Goal: Information Seeking & Learning: Learn about a topic

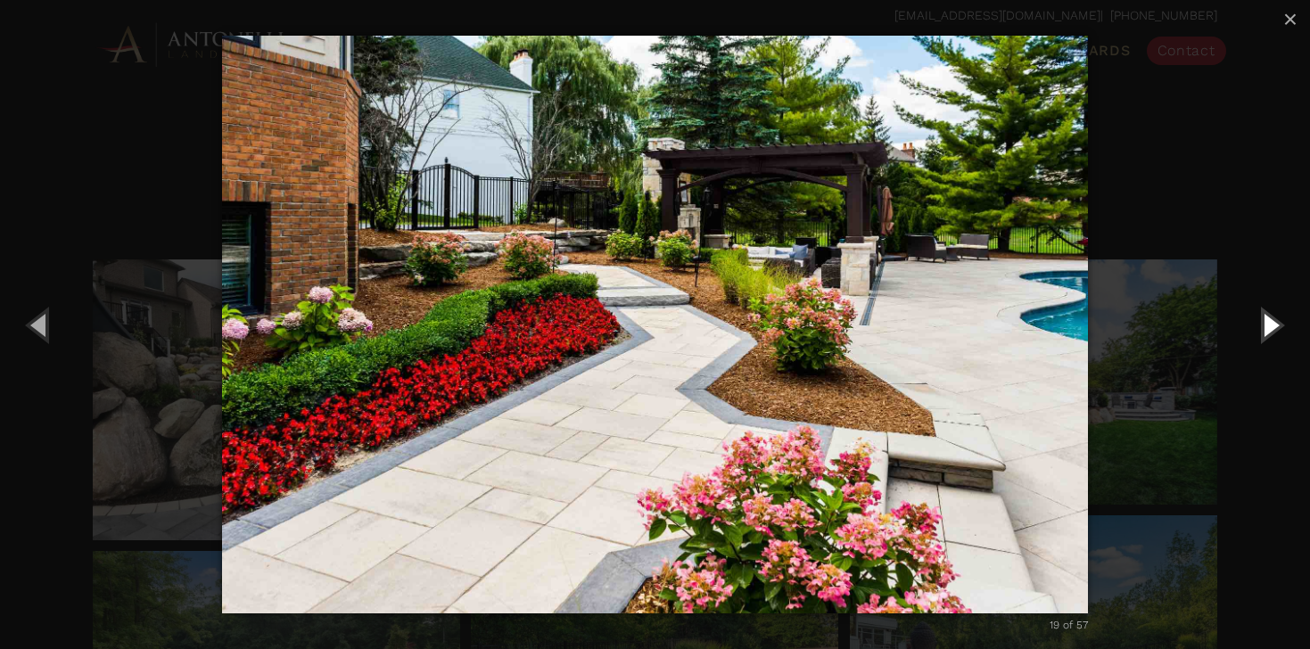
click at [1275, 326] on button "Next (Right arrow key)" at bounding box center [1269, 324] width 80 height 98
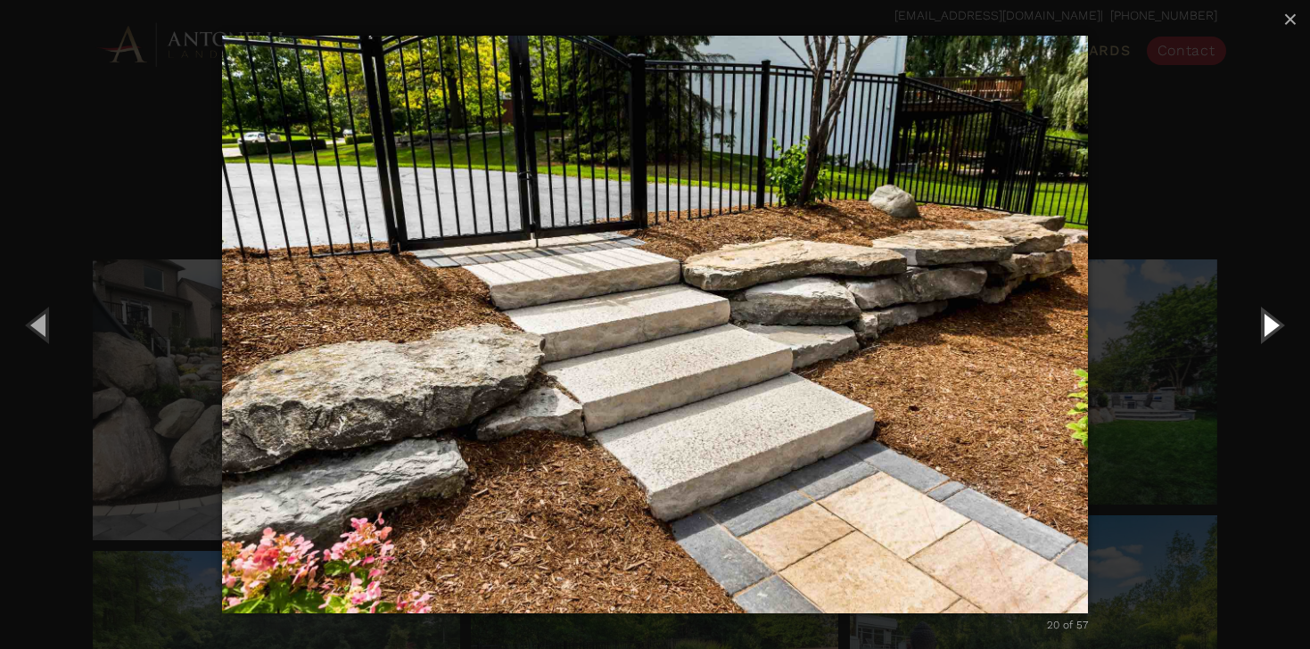
click at [1271, 328] on button "Next (Right arrow key)" at bounding box center [1269, 324] width 80 height 98
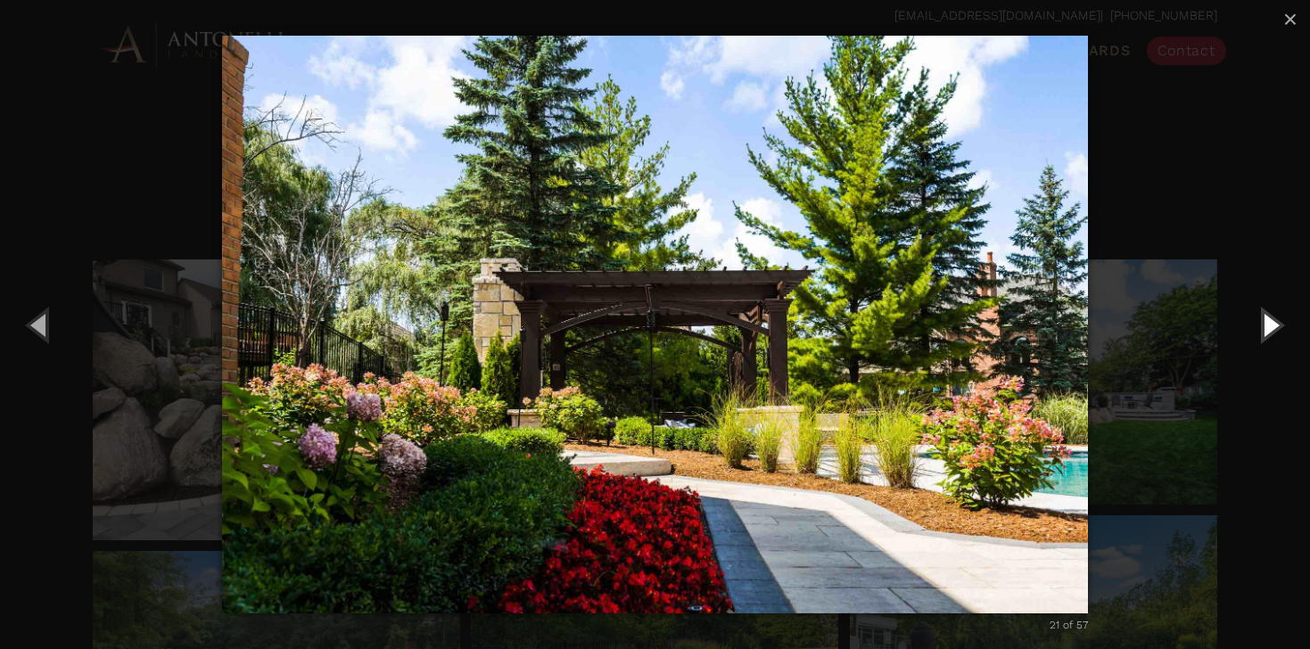
click at [1271, 328] on button "Next (Right arrow key)" at bounding box center [1269, 324] width 80 height 98
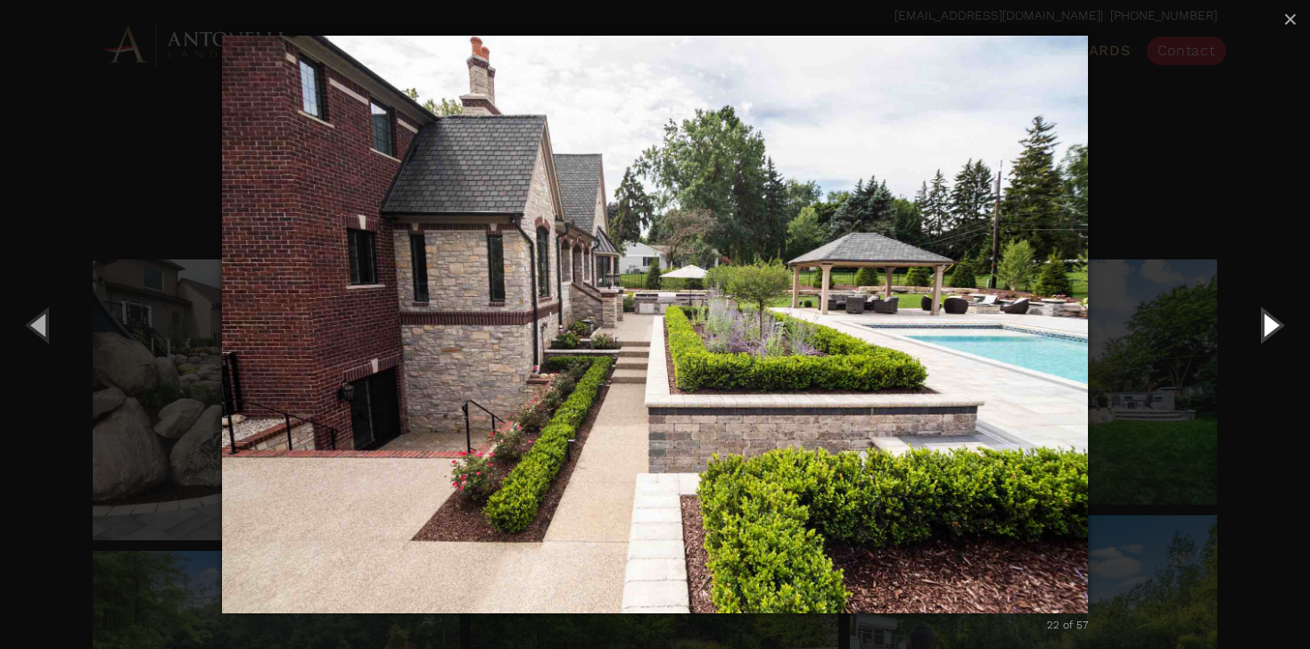
click at [1271, 325] on button "Next (Right arrow key)" at bounding box center [1269, 324] width 80 height 98
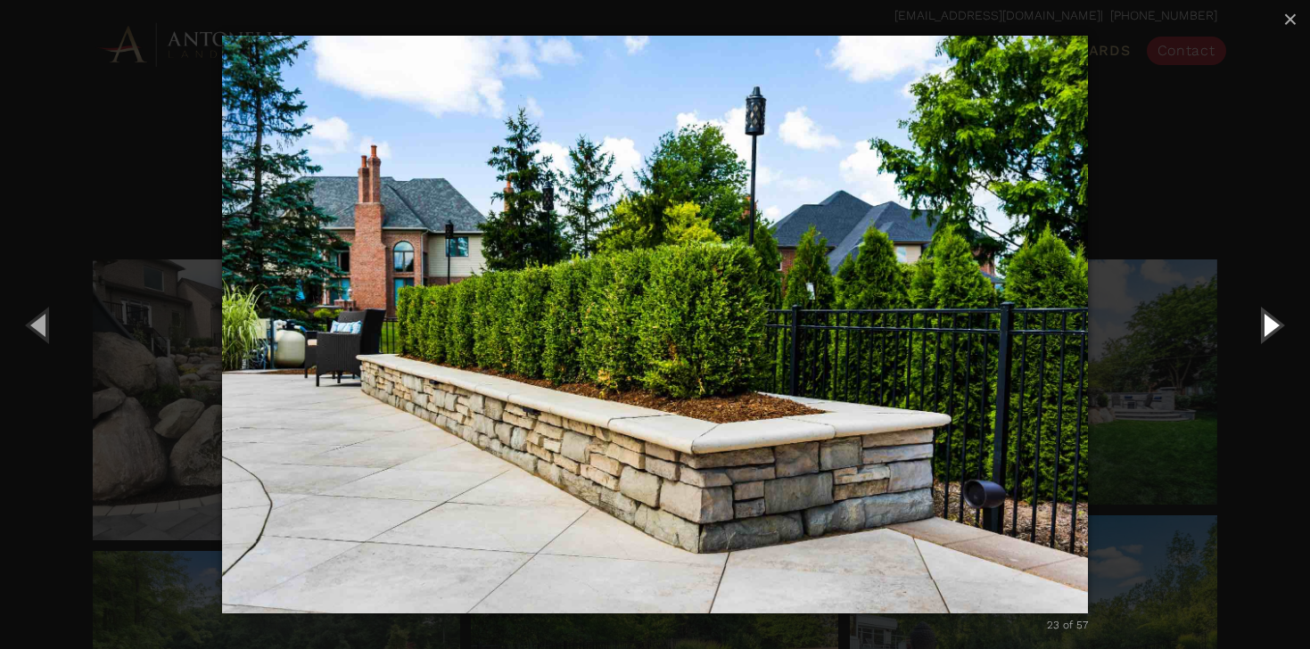
click at [1270, 325] on button "Next (Right arrow key)" at bounding box center [1269, 324] width 80 height 98
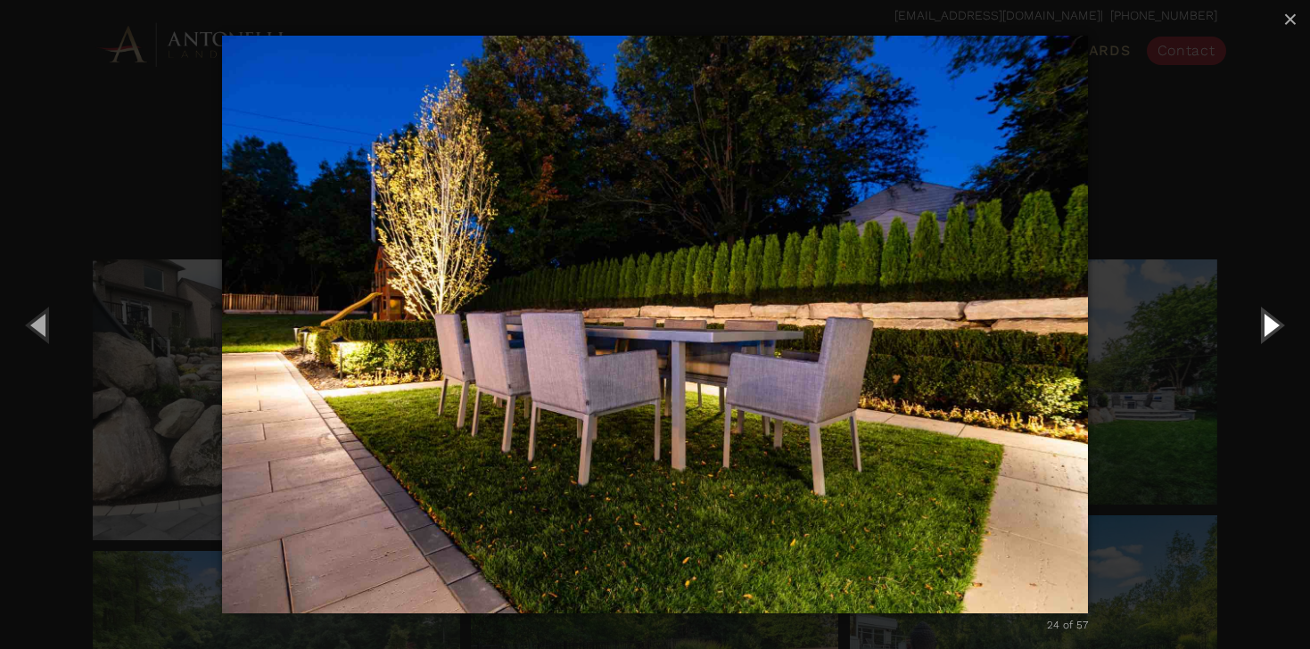
click at [1270, 328] on button "Next (Right arrow key)" at bounding box center [1269, 324] width 80 height 98
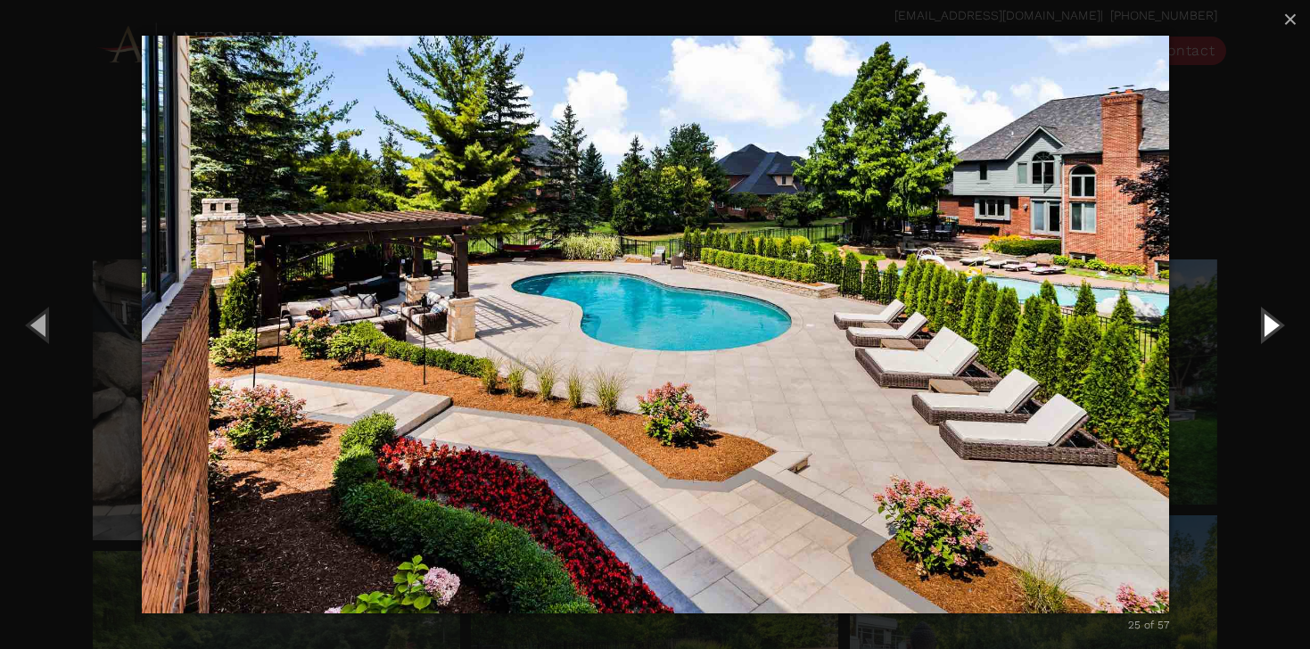
click at [1270, 323] on button "Next (Right arrow key)" at bounding box center [1269, 324] width 80 height 98
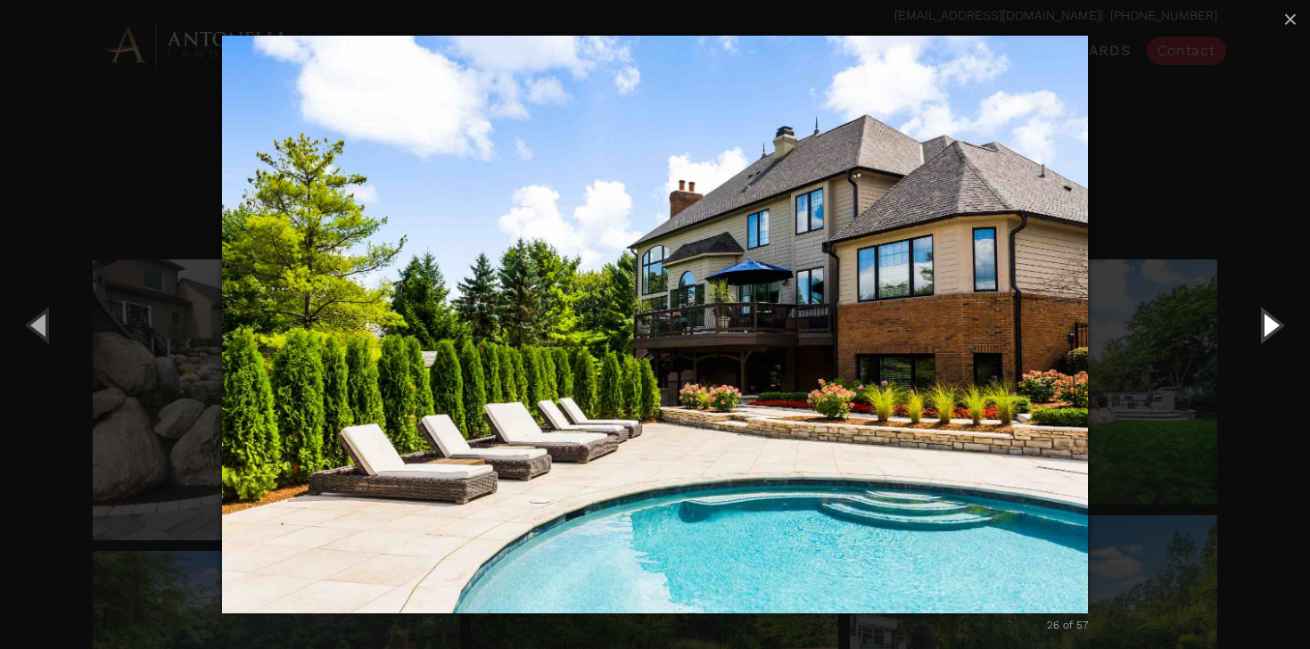
click at [1270, 326] on button "Next (Right arrow key)" at bounding box center [1269, 324] width 80 height 98
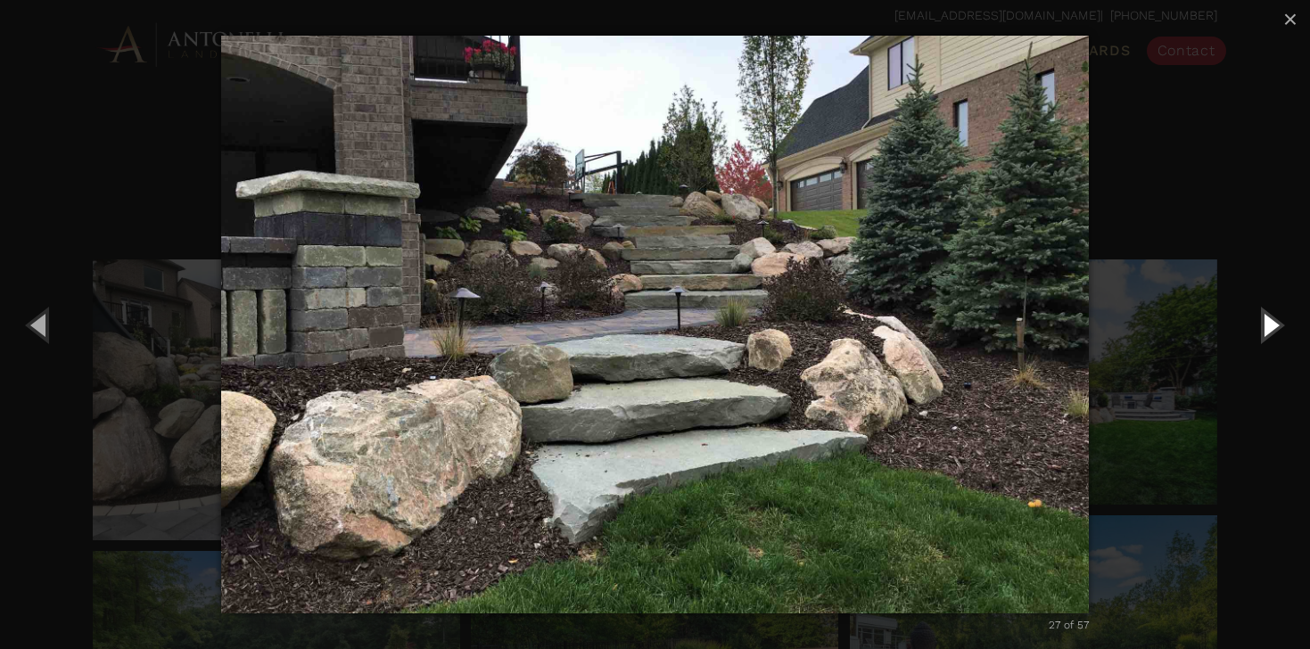
click at [1269, 329] on button "Next (Right arrow key)" at bounding box center [1269, 324] width 80 height 98
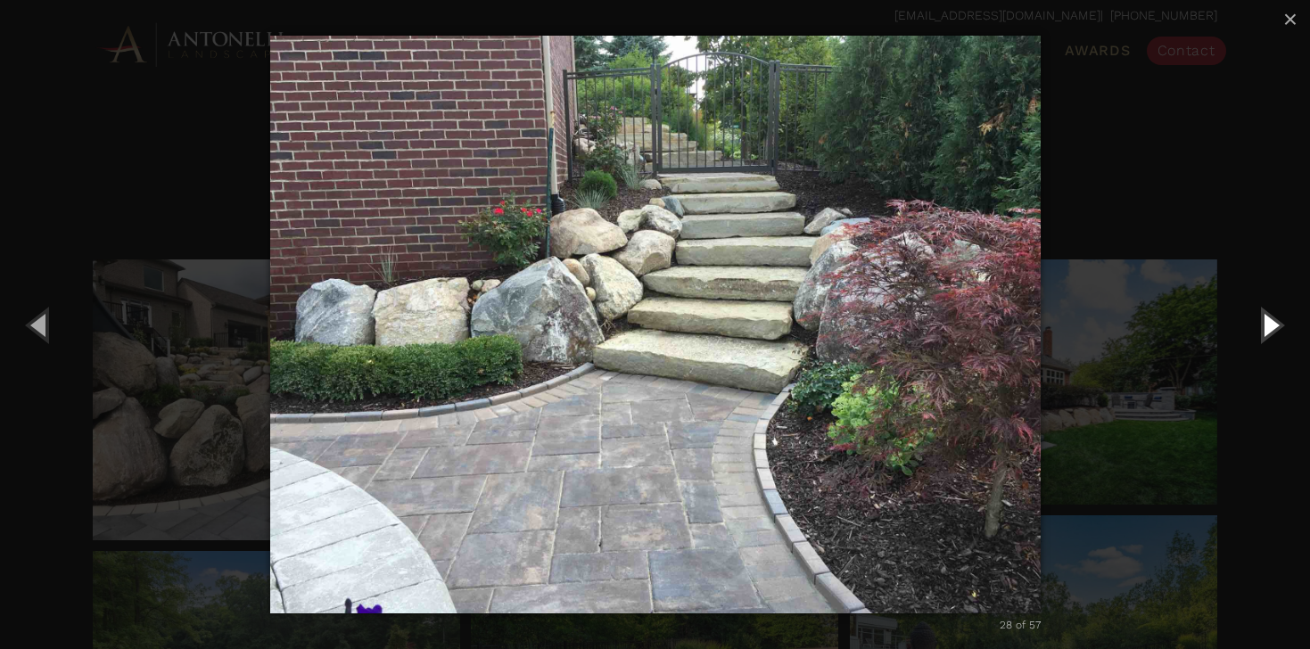
click at [1270, 323] on button "Next (Right arrow key)" at bounding box center [1269, 324] width 80 height 98
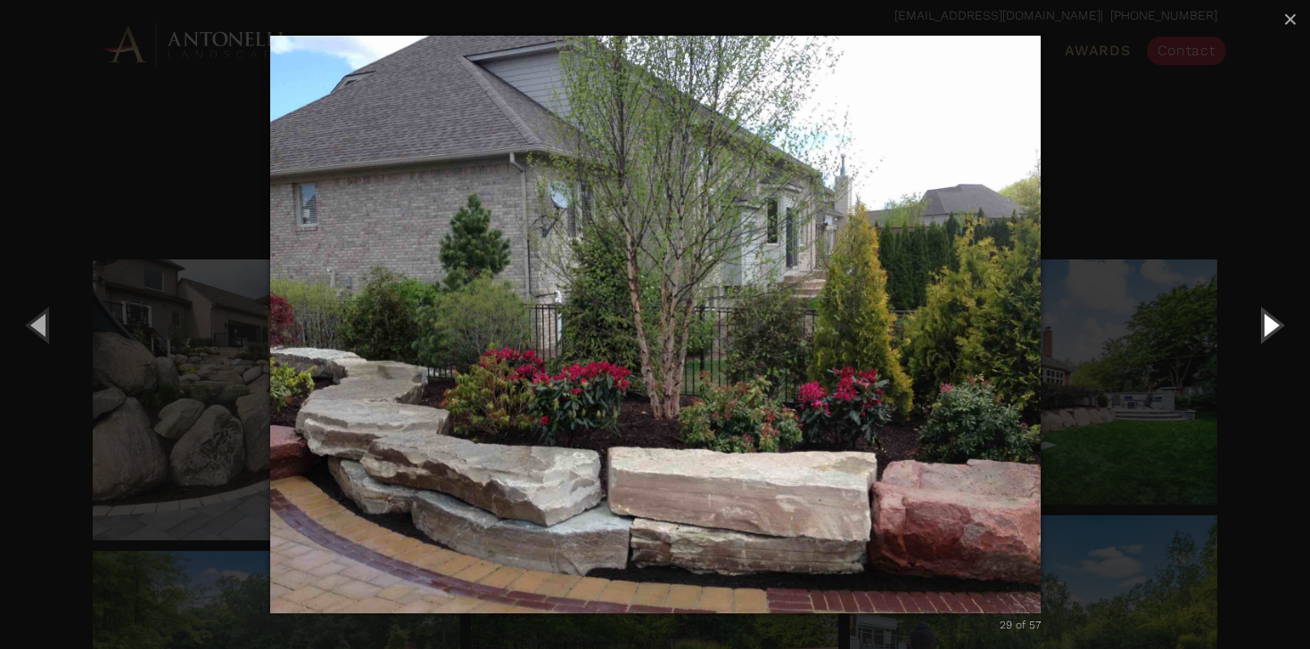
click at [1272, 327] on button "Next (Right arrow key)" at bounding box center [1269, 324] width 80 height 98
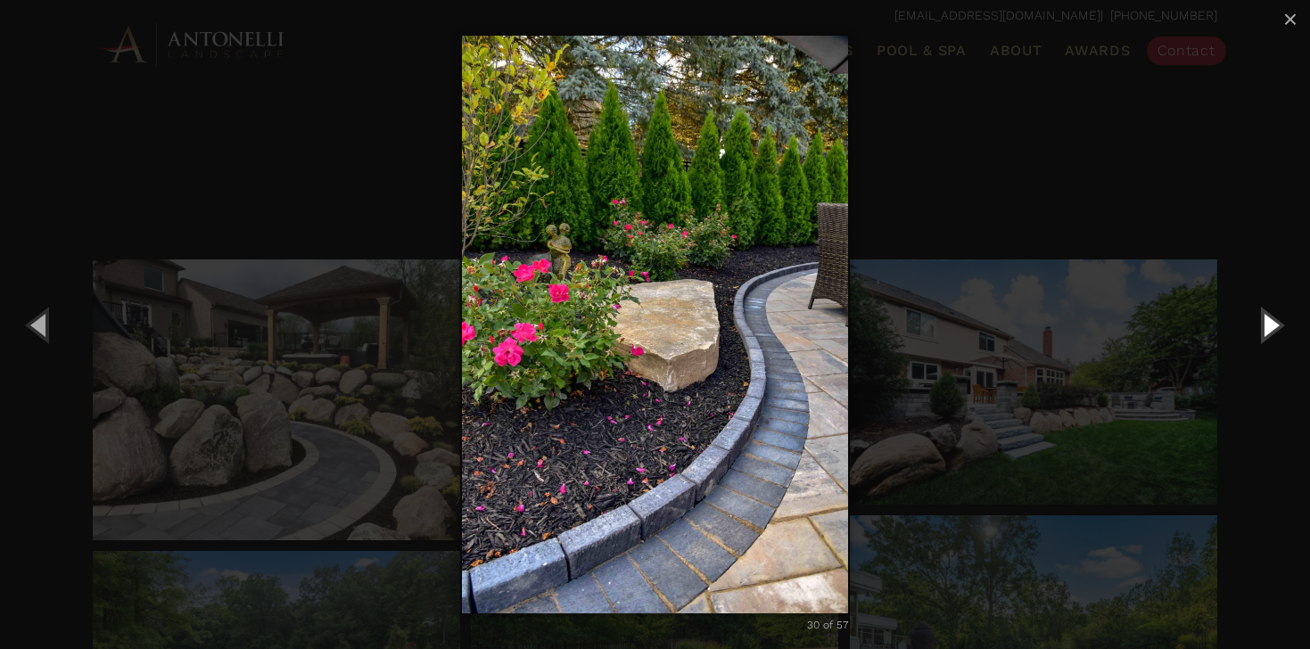
click at [1268, 325] on button "Next (Right arrow key)" at bounding box center [1269, 324] width 80 height 98
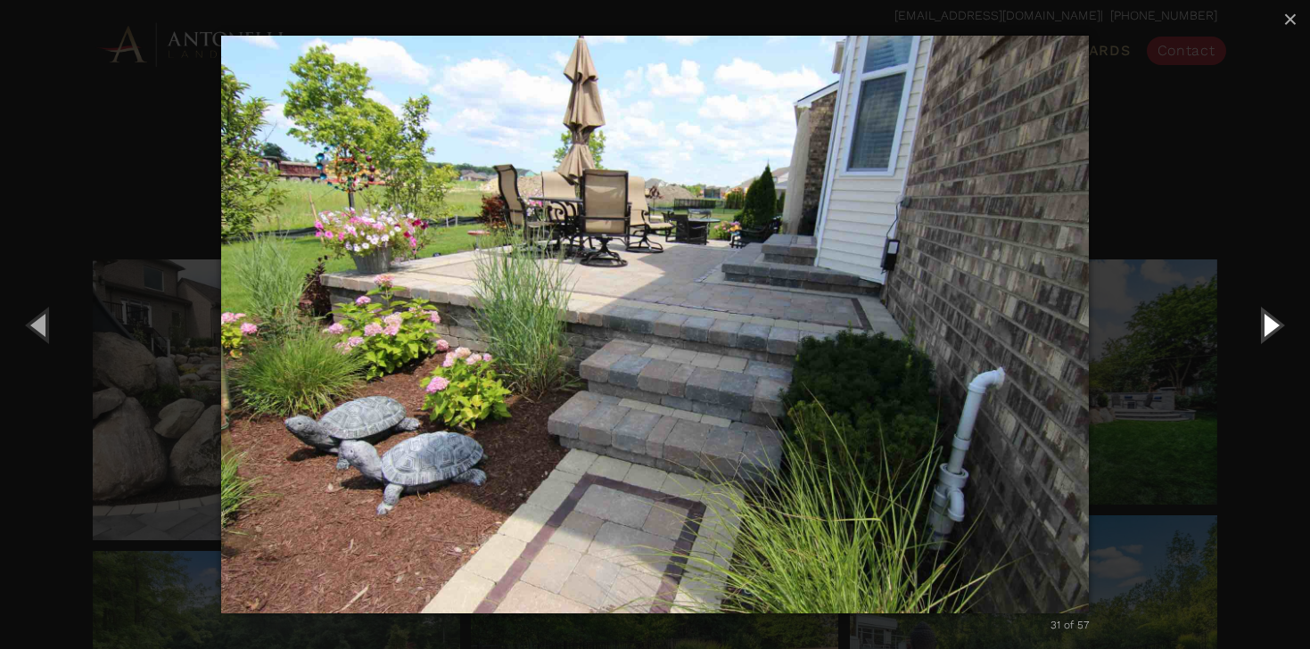
click at [1270, 327] on button "Next (Right arrow key)" at bounding box center [1269, 324] width 80 height 98
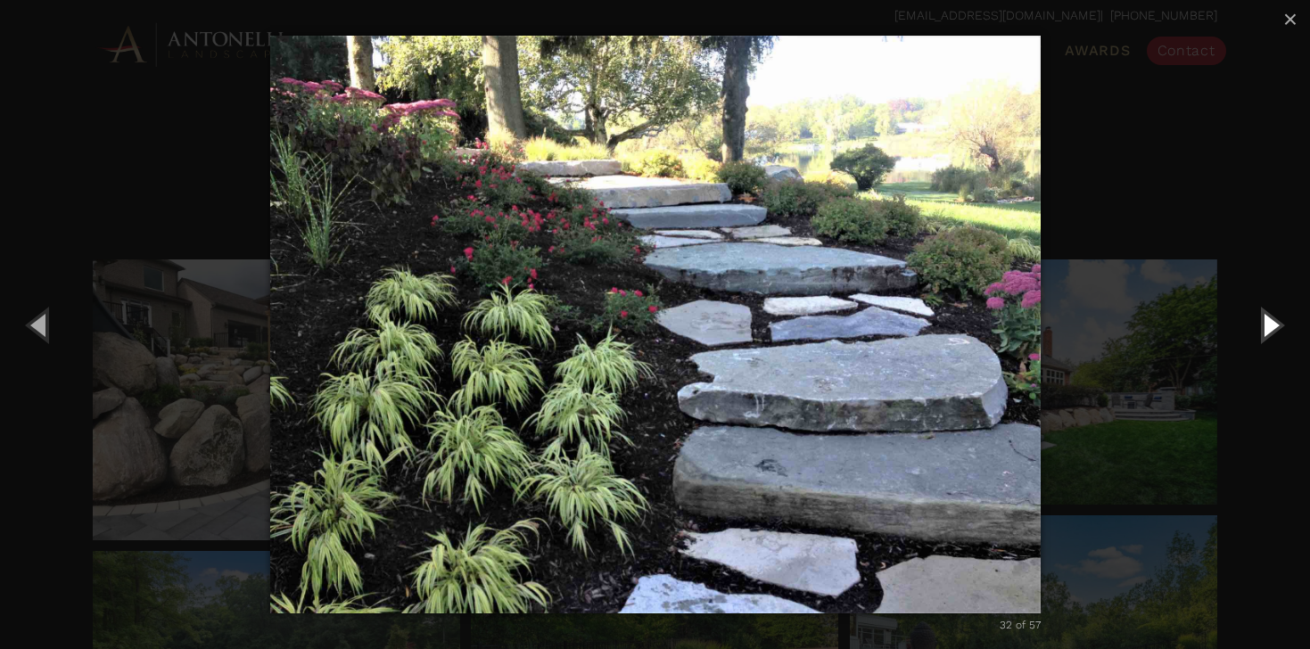
click at [1270, 327] on button "Next (Right arrow key)" at bounding box center [1269, 324] width 80 height 98
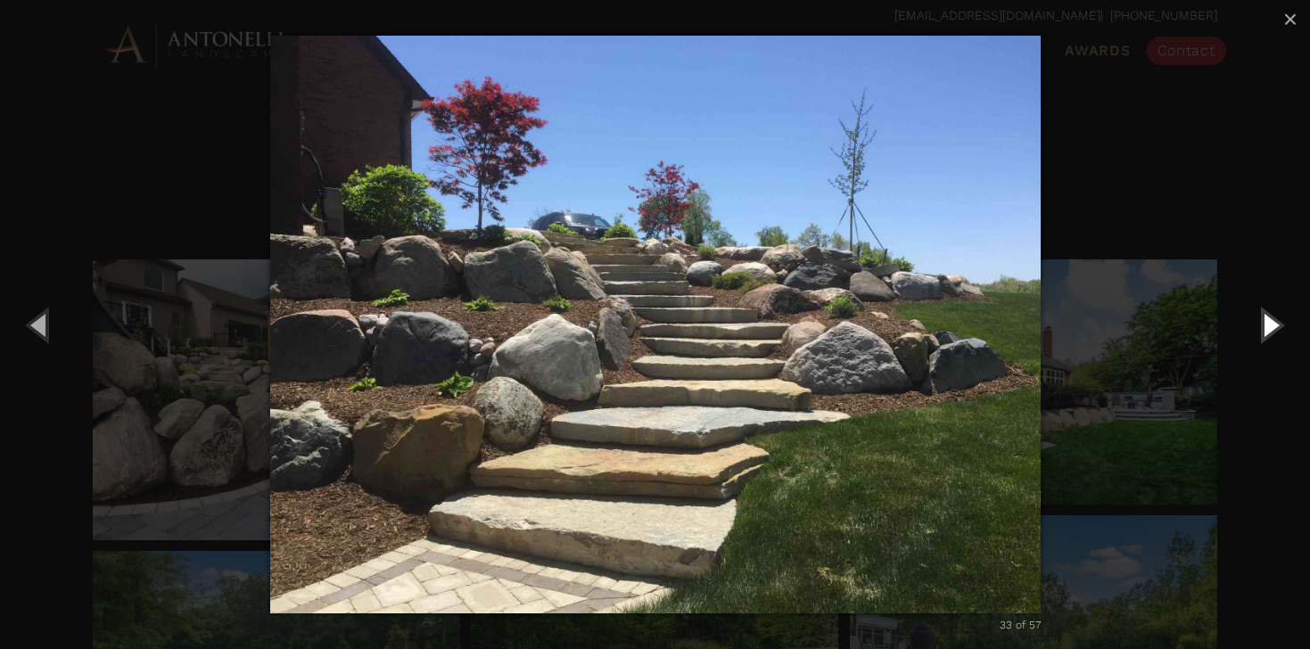
click at [1272, 325] on button "Next (Right arrow key)" at bounding box center [1269, 324] width 80 height 98
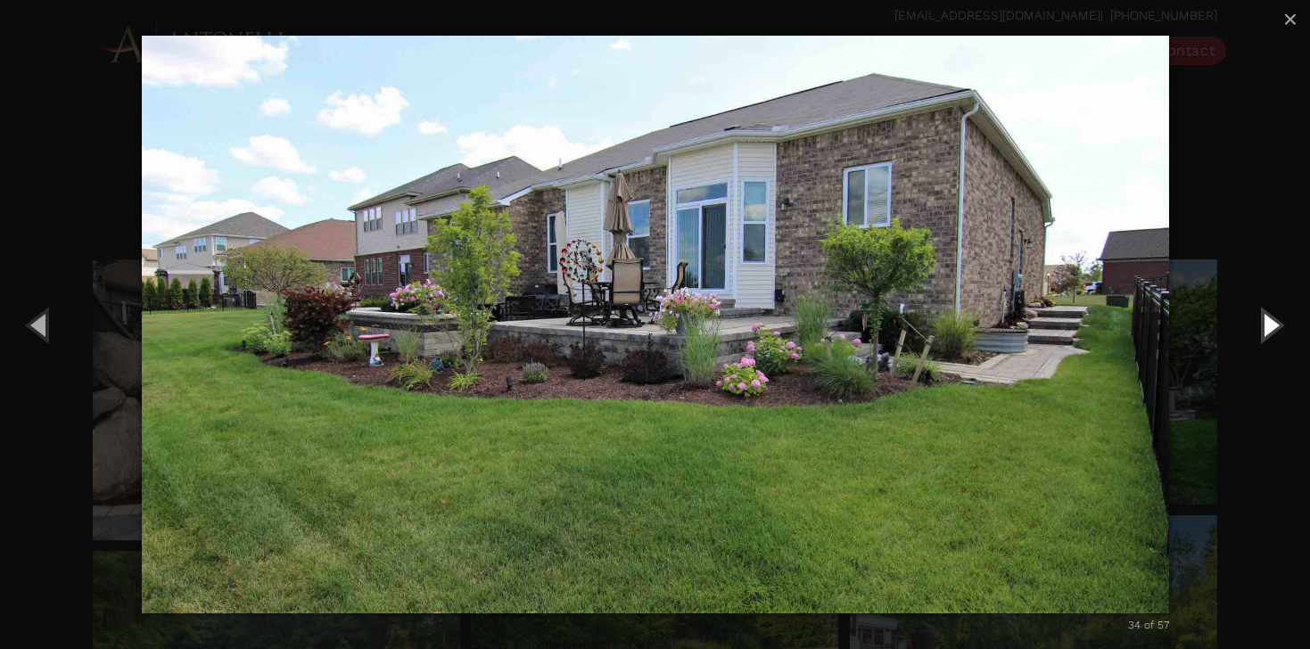
click at [1272, 325] on button "Next (Right arrow key)" at bounding box center [1269, 324] width 80 height 98
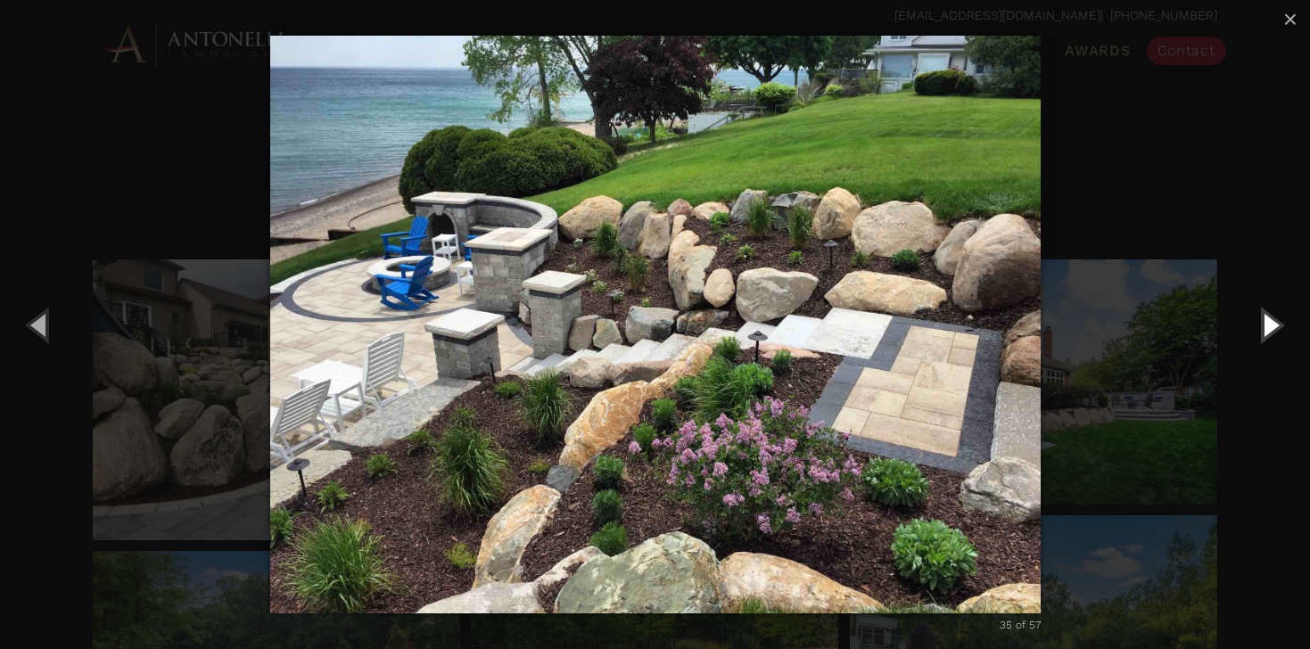
click at [1271, 326] on button "Next (Right arrow key)" at bounding box center [1269, 324] width 80 height 98
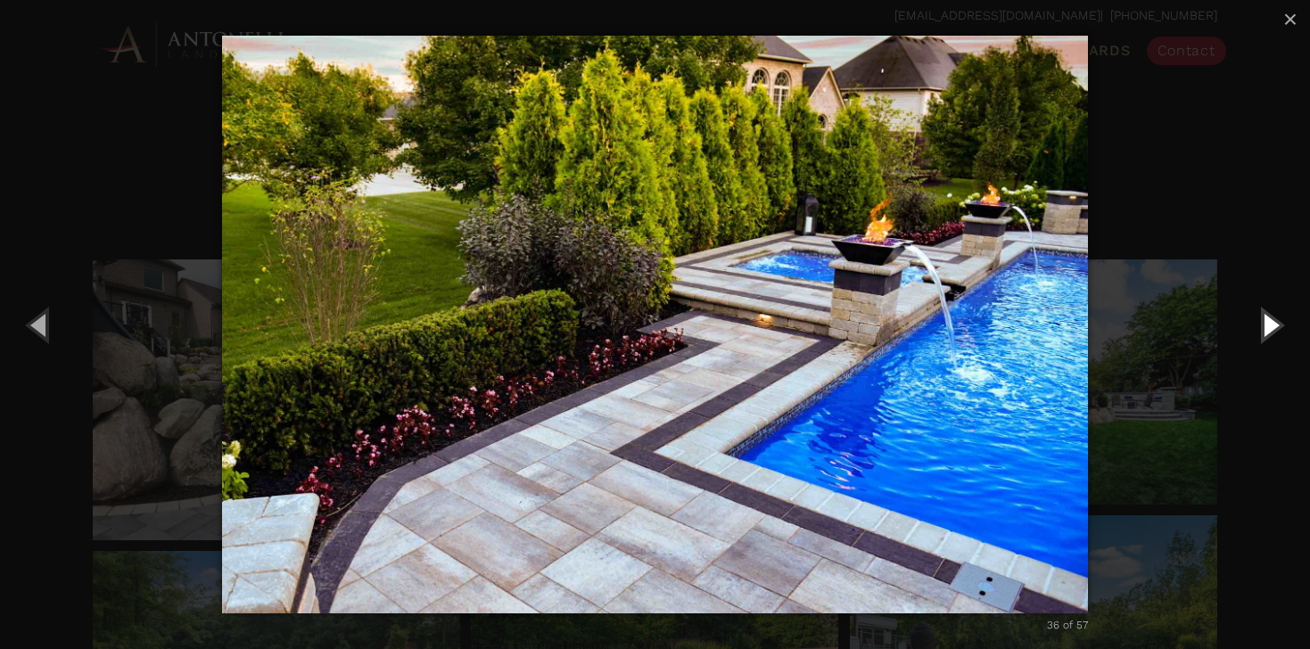
click at [1272, 323] on button "Next (Right arrow key)" at bounding box center [1269, 324] width 80 height 98
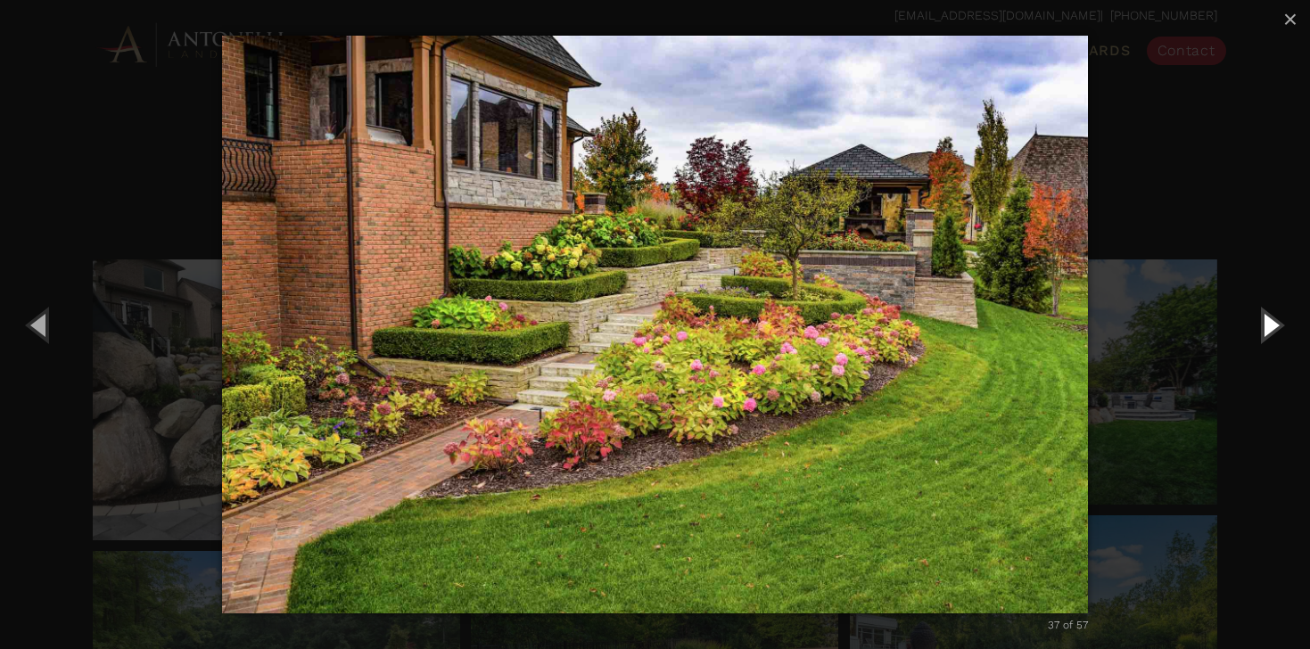
click at [1268, 325] on button "Next (Right arrow key)" at bounding box center [1269, 324] width 80 height 98
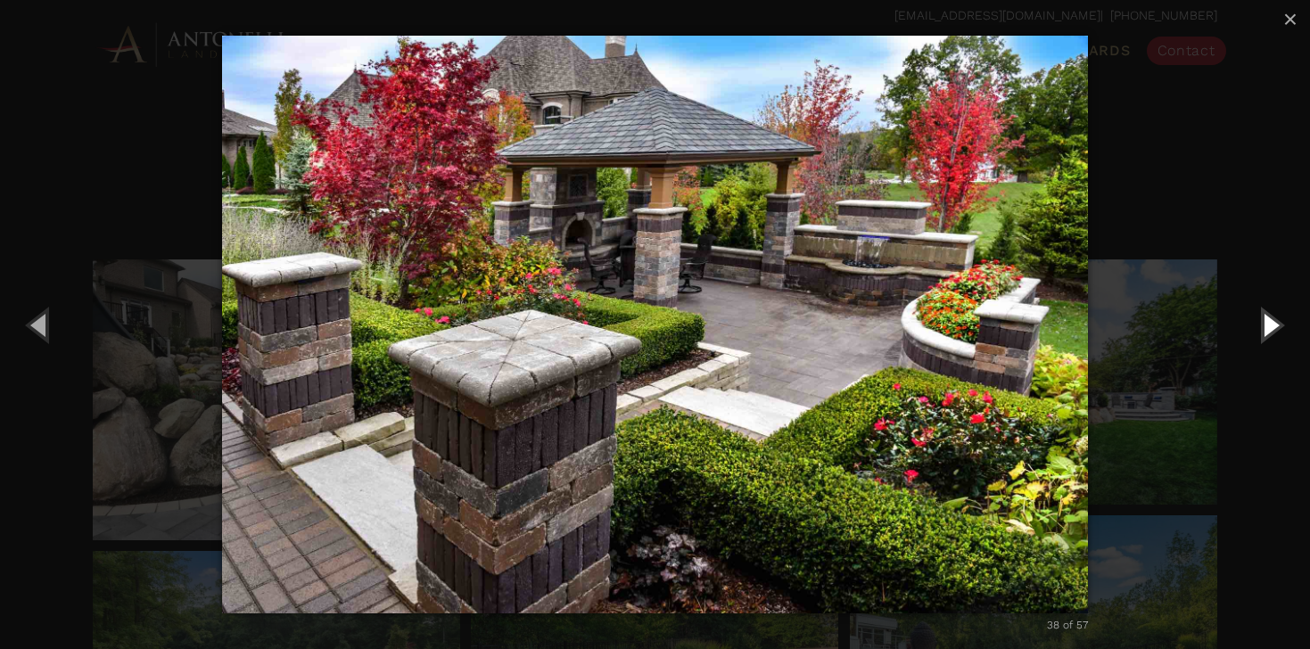
click at [1268, 325] on button "Next (Right arrow key)" at bounding box center [1269, 324] width 80 height 98
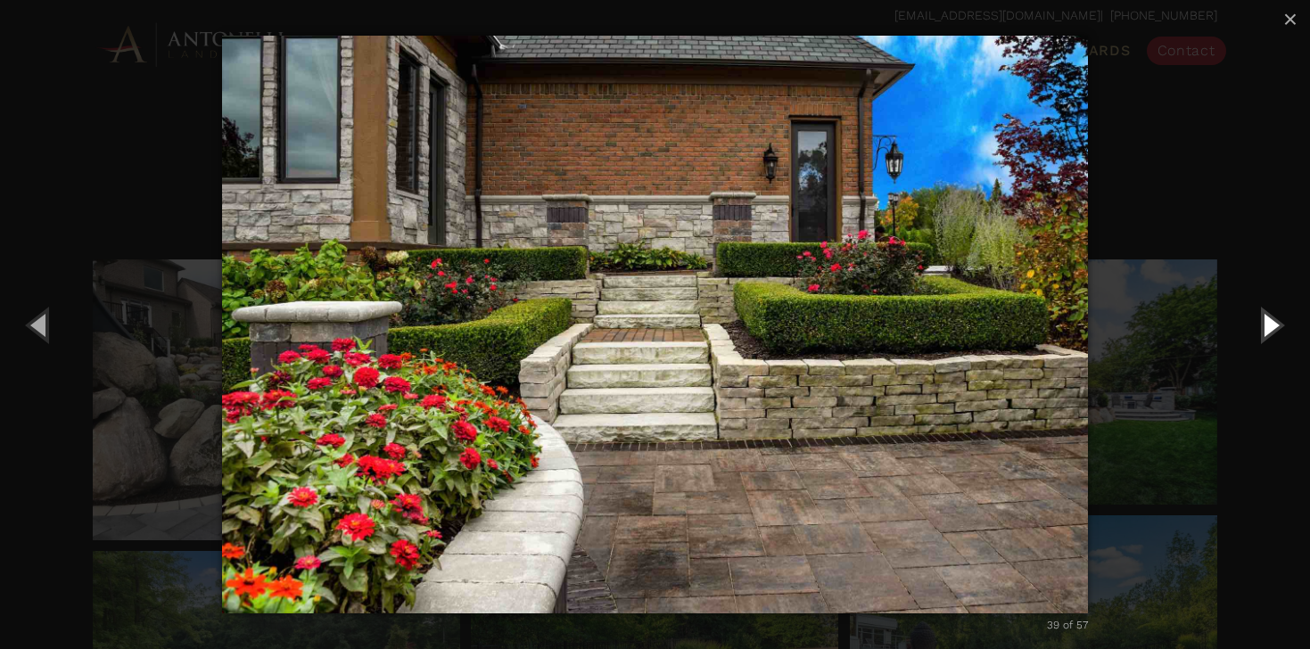
click at [1271, 325] on button "Next (Right arrow key)" at bounding box center [1269, 324] width 80 height 98
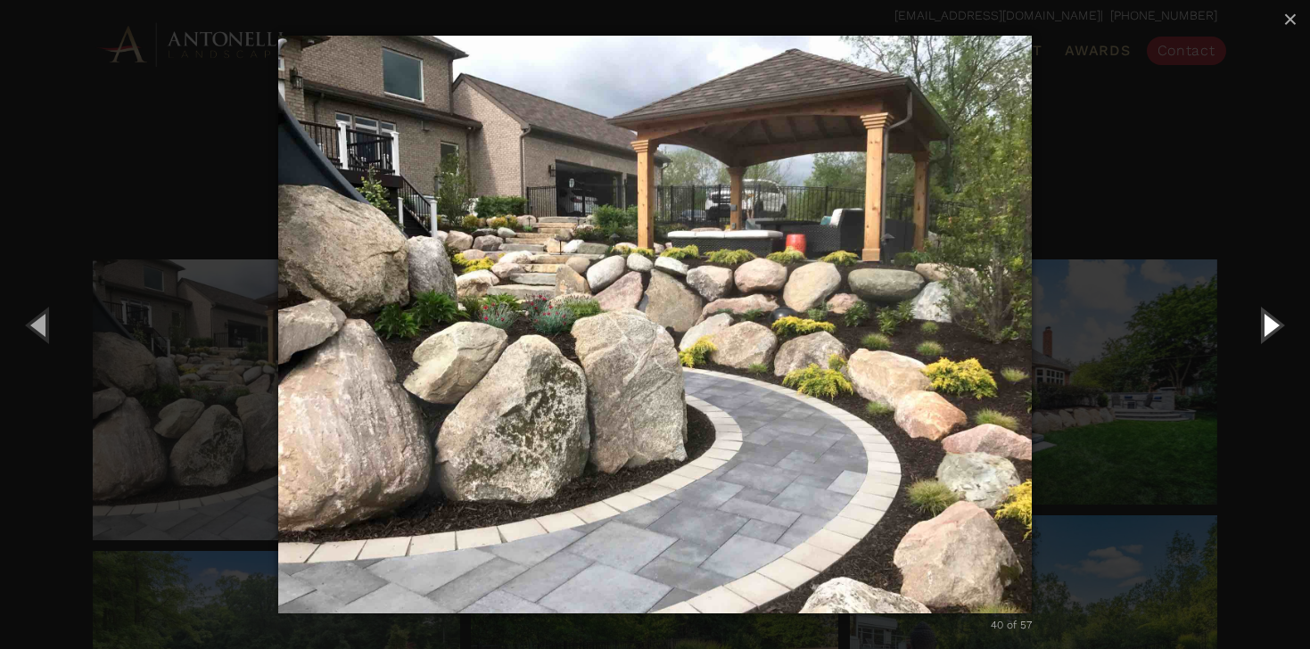
click at [1270, 326] on button "Next (Right arrow key)" at bounding box center [1269, 324] width 80 height 98
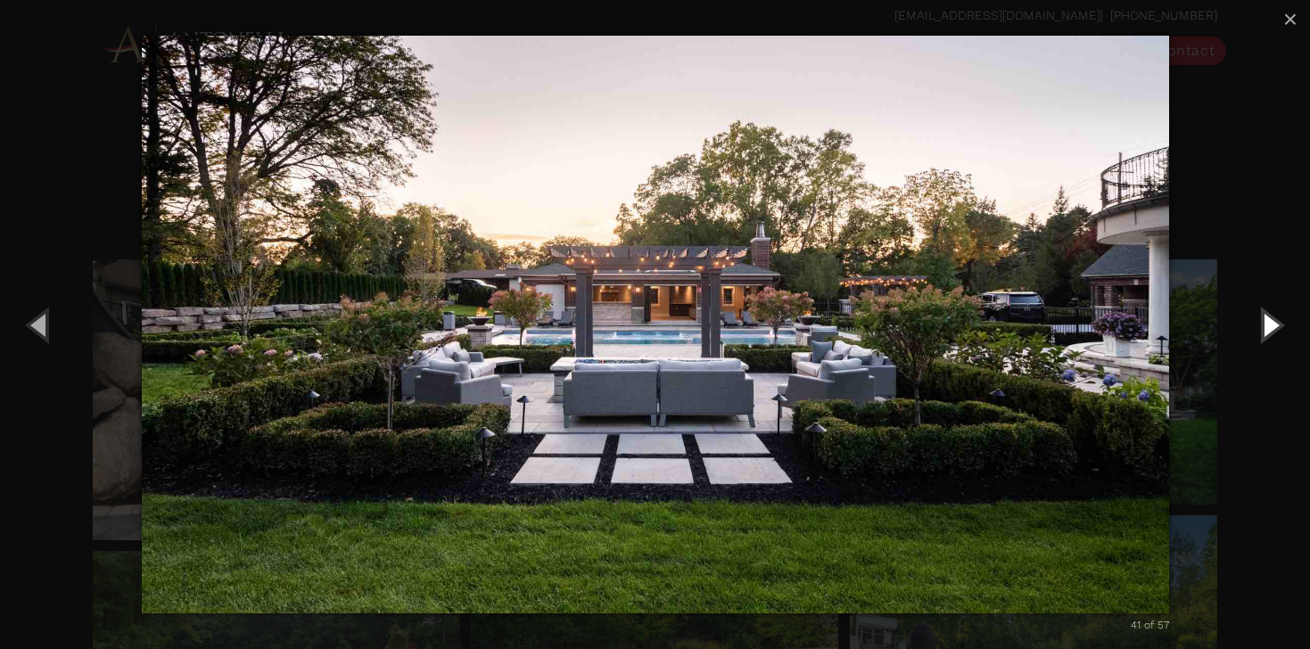
click at [1268, 330] on button "Next (Right arrow key)" at bounding box center [1269, 324] width 80 height 98
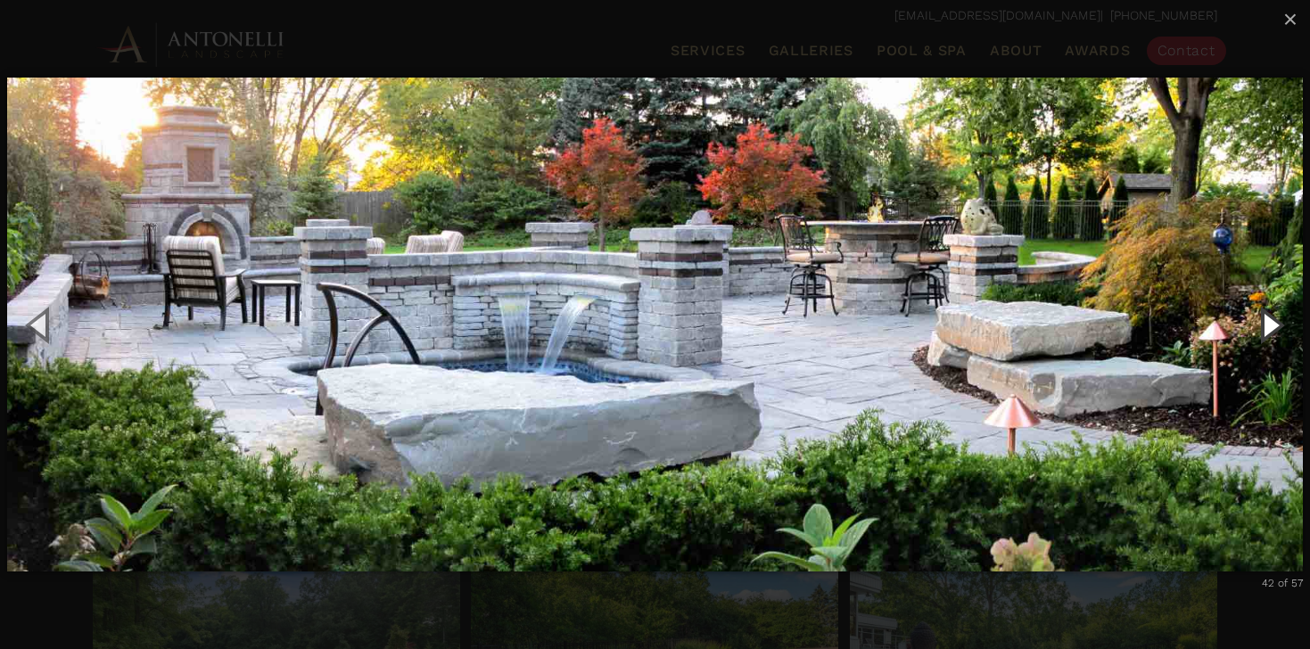
click at [1271, 329] on button "Next (Right arrow key)" at bounding box center [1269, 324] width 80 height 98
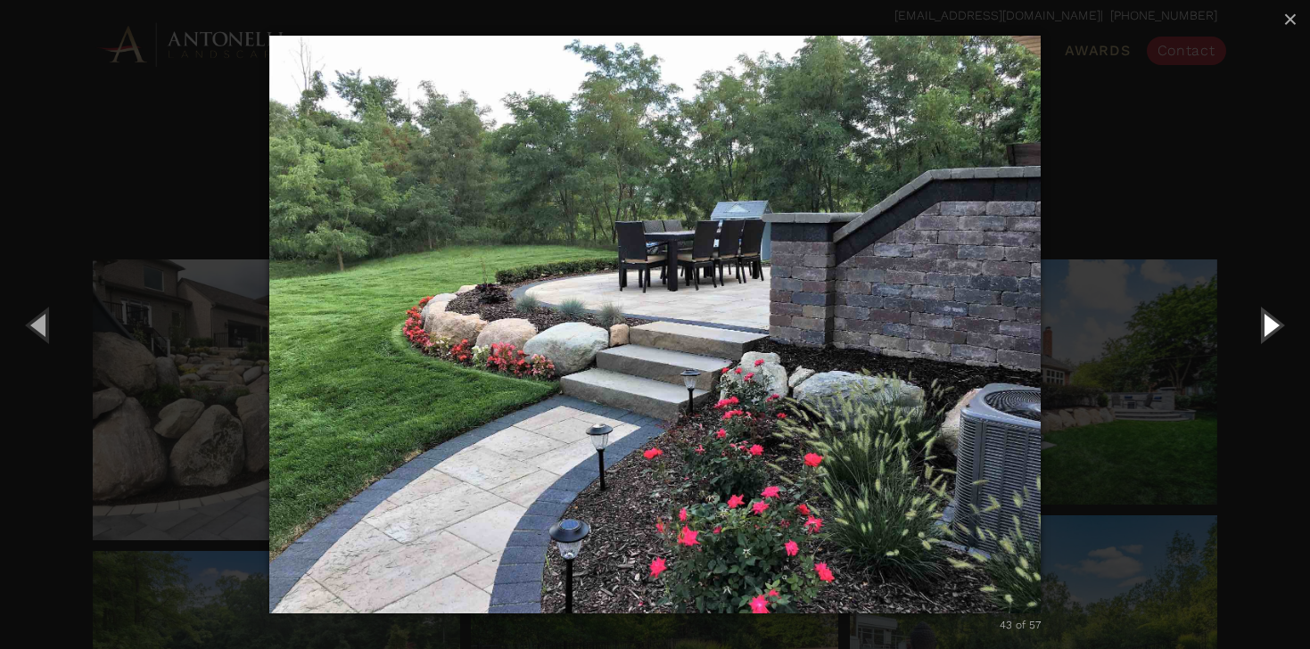
click at [1270, 325] on button "Next (Right arrow key)" at bounding box center [1269, 324] width 80 height 98
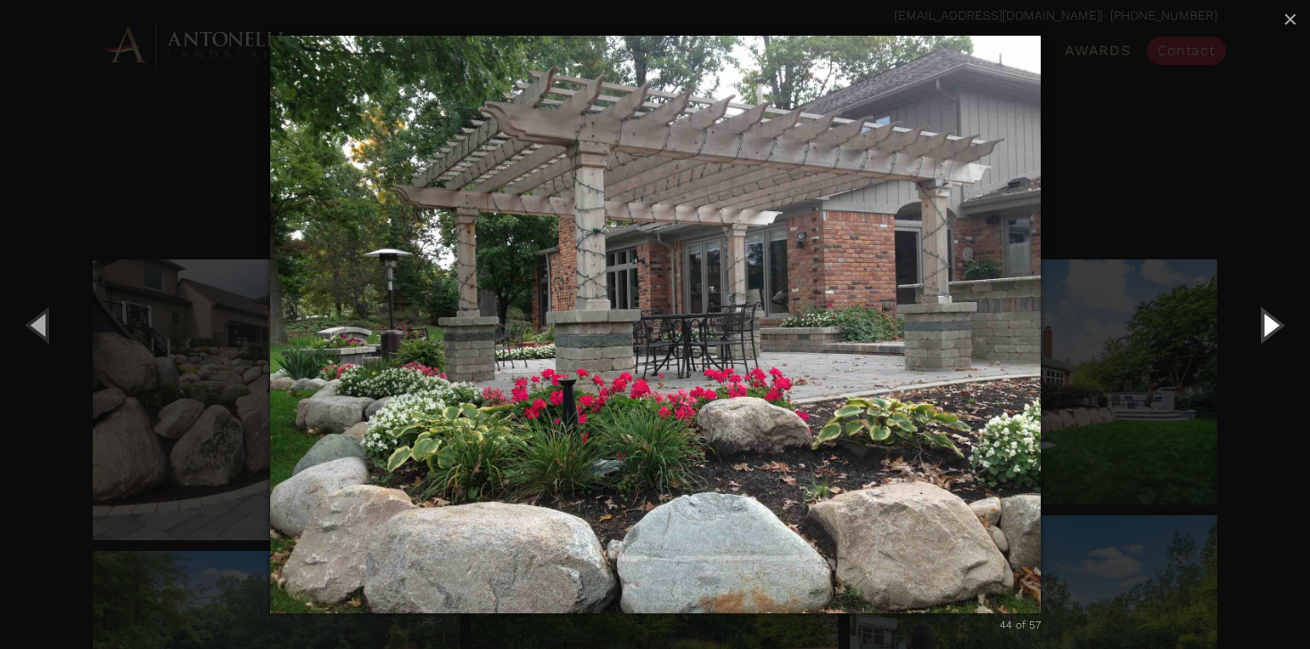
click at [1270, 325] on button "Next (Right arrow key)" at bounding box center [1269, 324] width 80 height 98
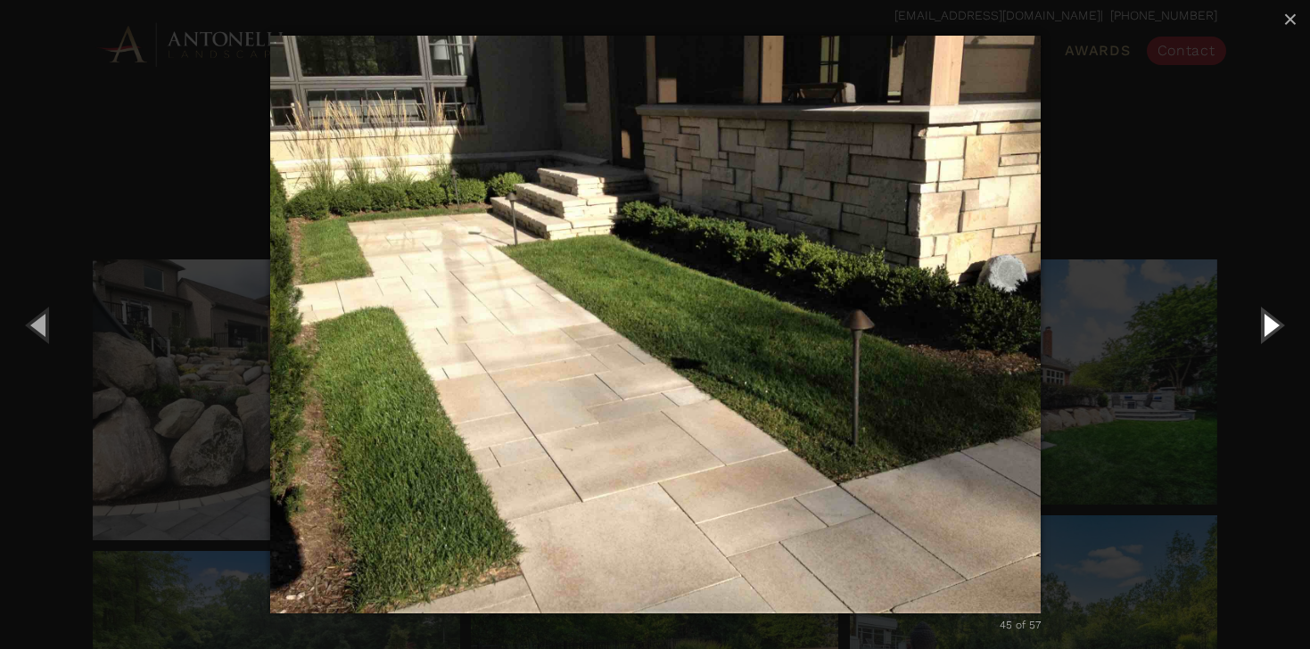
click at [1270, 325] on button "Next (Right arrow key)" at bounding box center [1269, 324] width 80 height 98
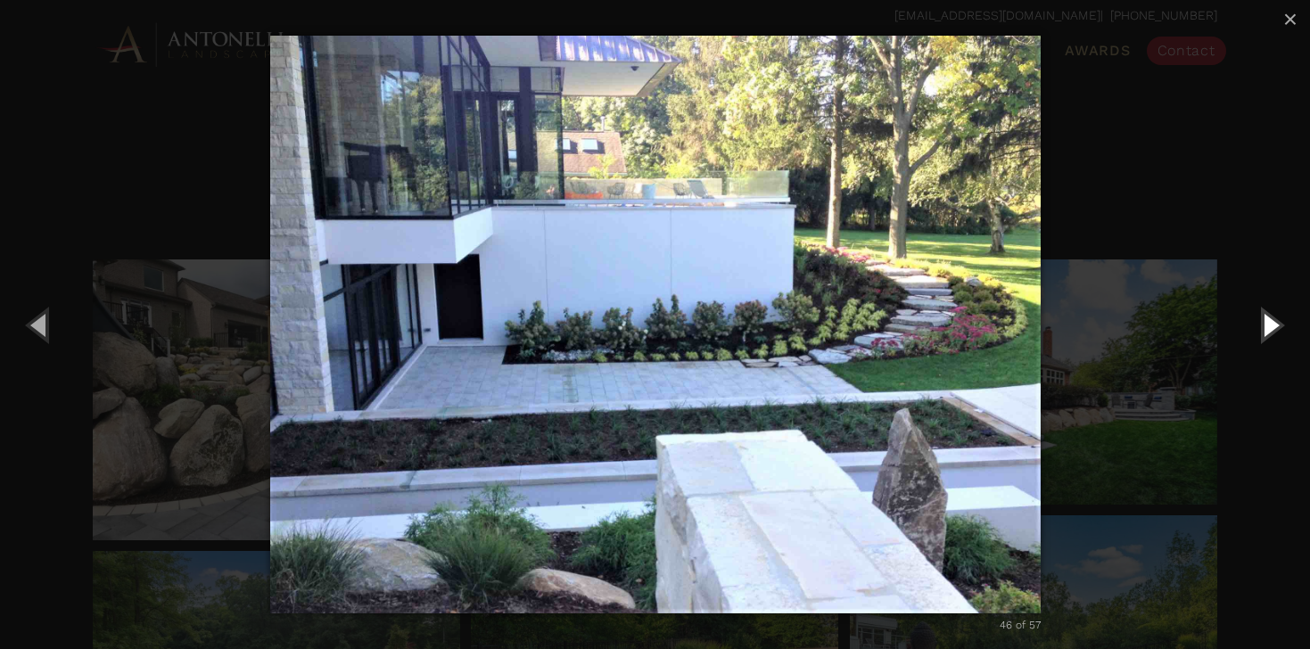
click at [1270, 325] on button "Next (Right arrow key)" at bounding box center [1269, 324] width 80 height 98
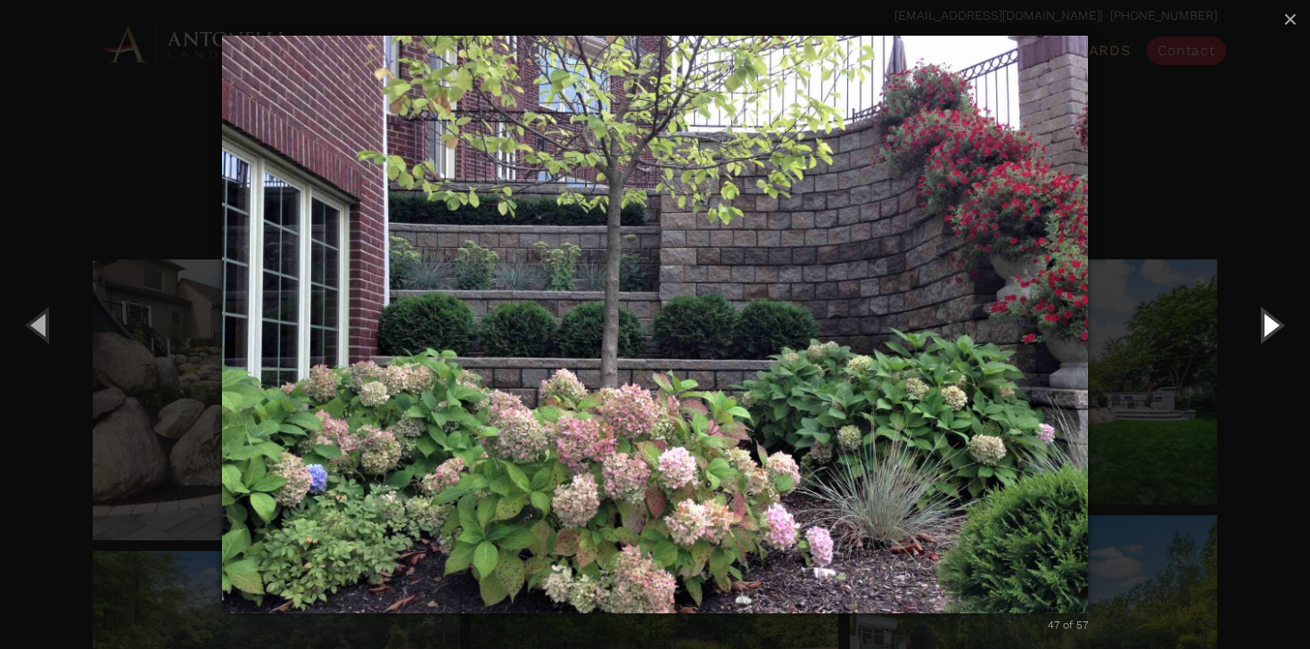
click at [1269, 328] on button "Next (Right arrow key)" at bounding box center [1269, 324] width 80 height 98
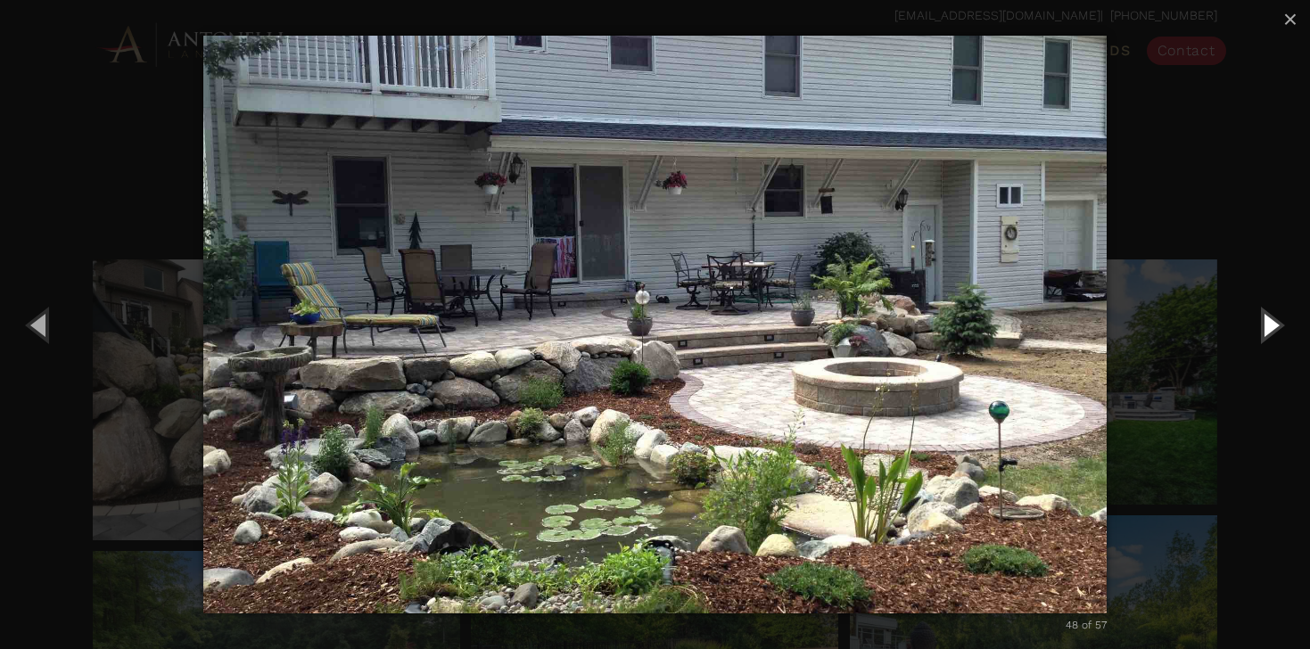
click at [1273, 326] on button "Next (Right arrow key)" at bounding box center [1269, 324] width 80 height 98
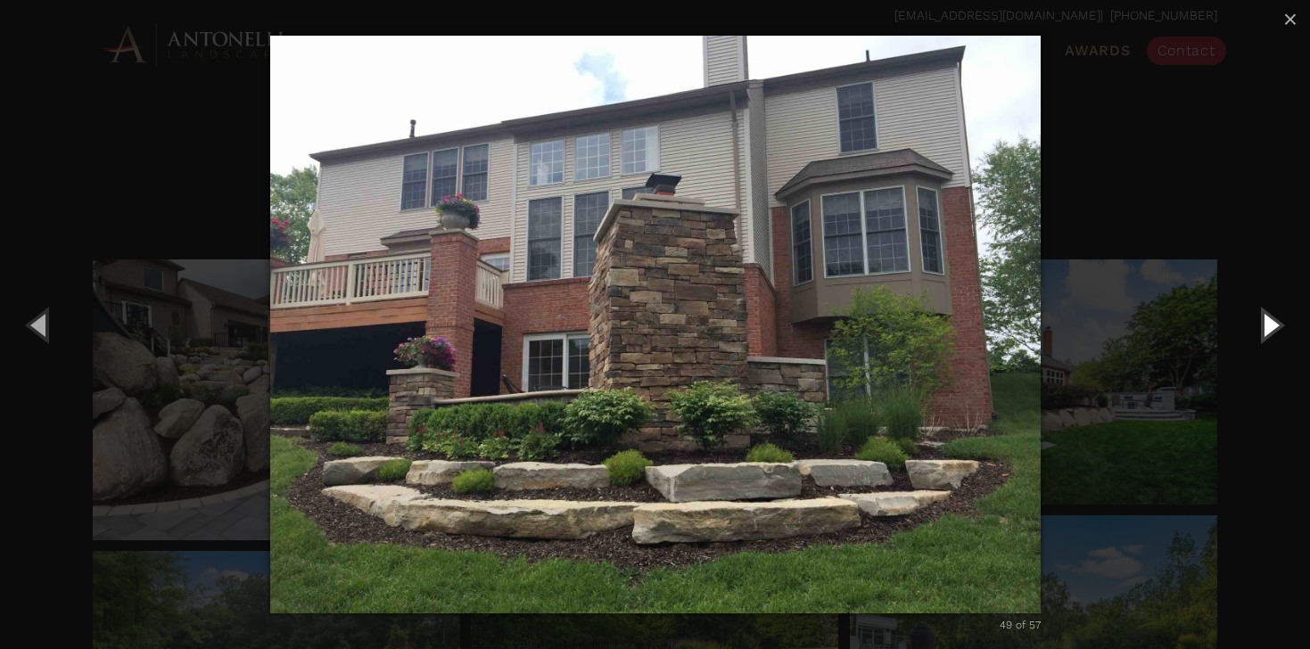
click at [1270, 323] on button "Next (Right arrow key)" at bounding box center [1269, 324] width 80 height 98
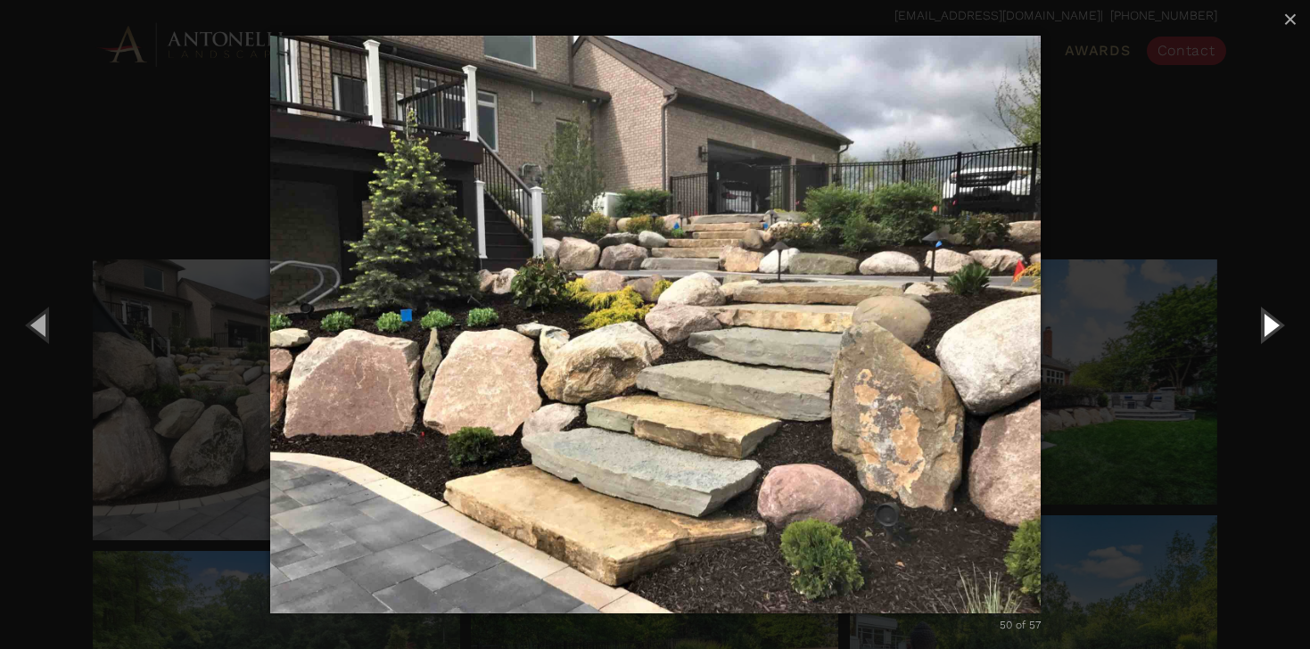
click at [1271, 325] on button "Next (Right arrow key)" at bounding box center [1269, 324] width 80 height 98
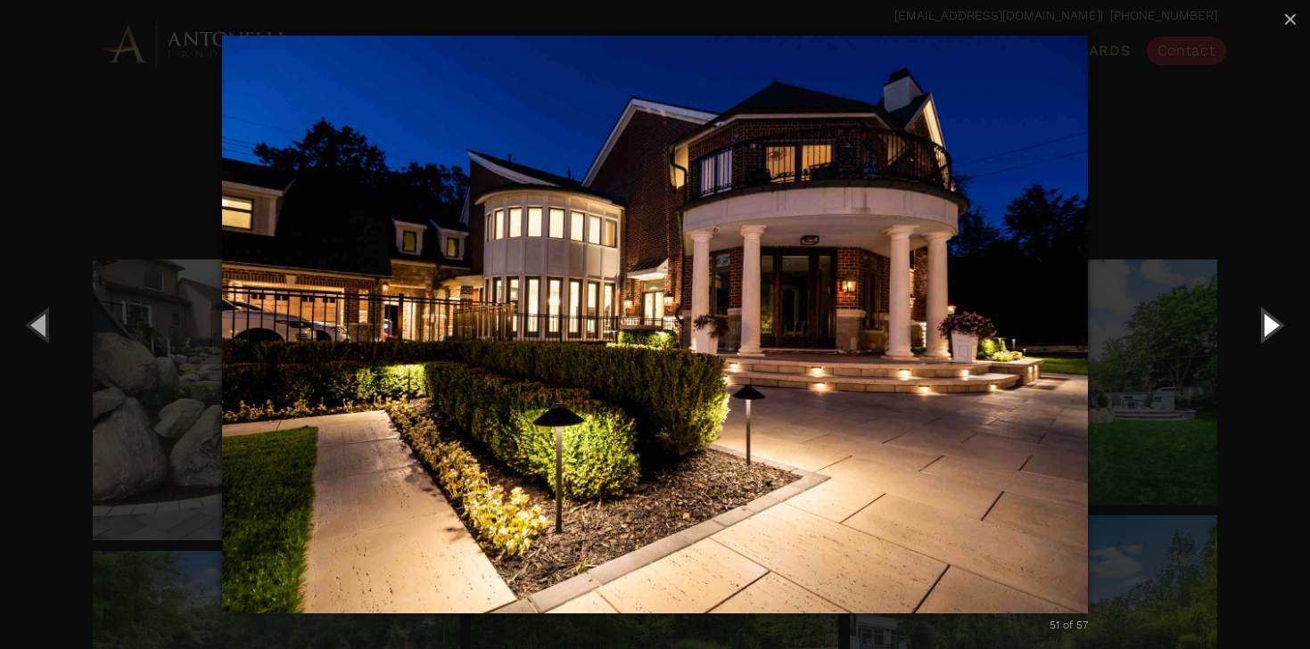
click at [1271, 329] on button "Next (Right arrow key)" at bounding box center [1269, 324] width 80 height 98
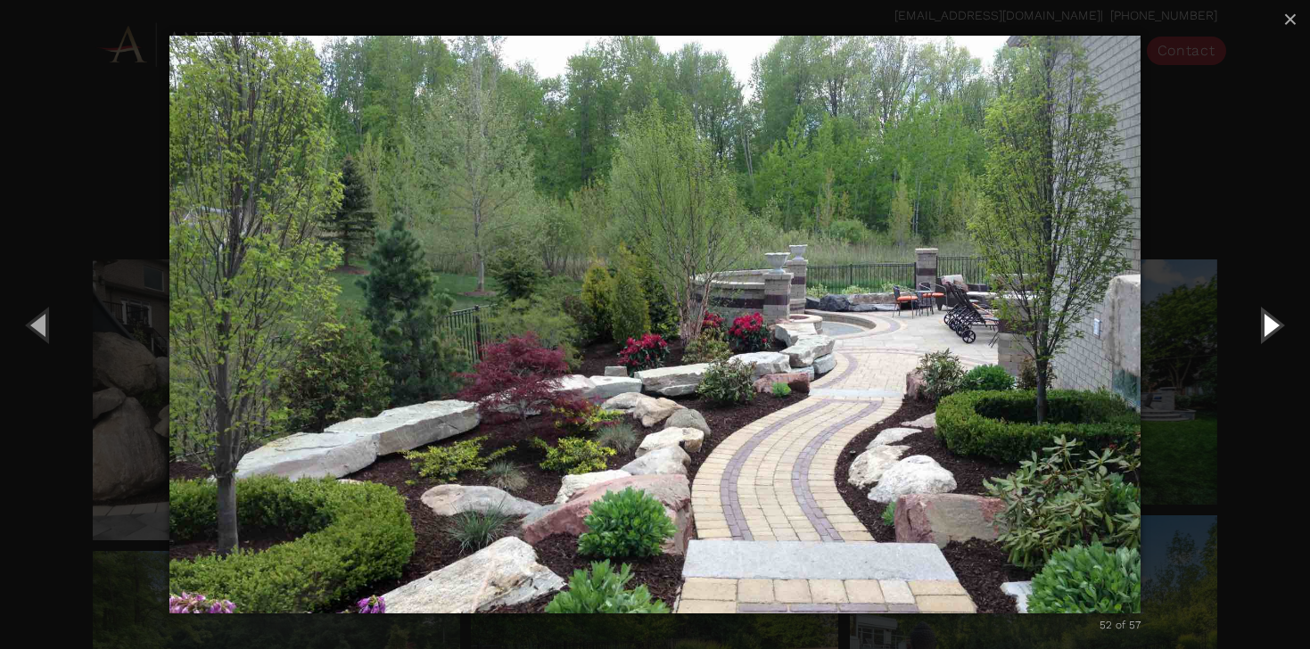
click at [1271, 329] on button "Next (Right arrow key)" at bounding box center [1269, 324] width 80 height 98
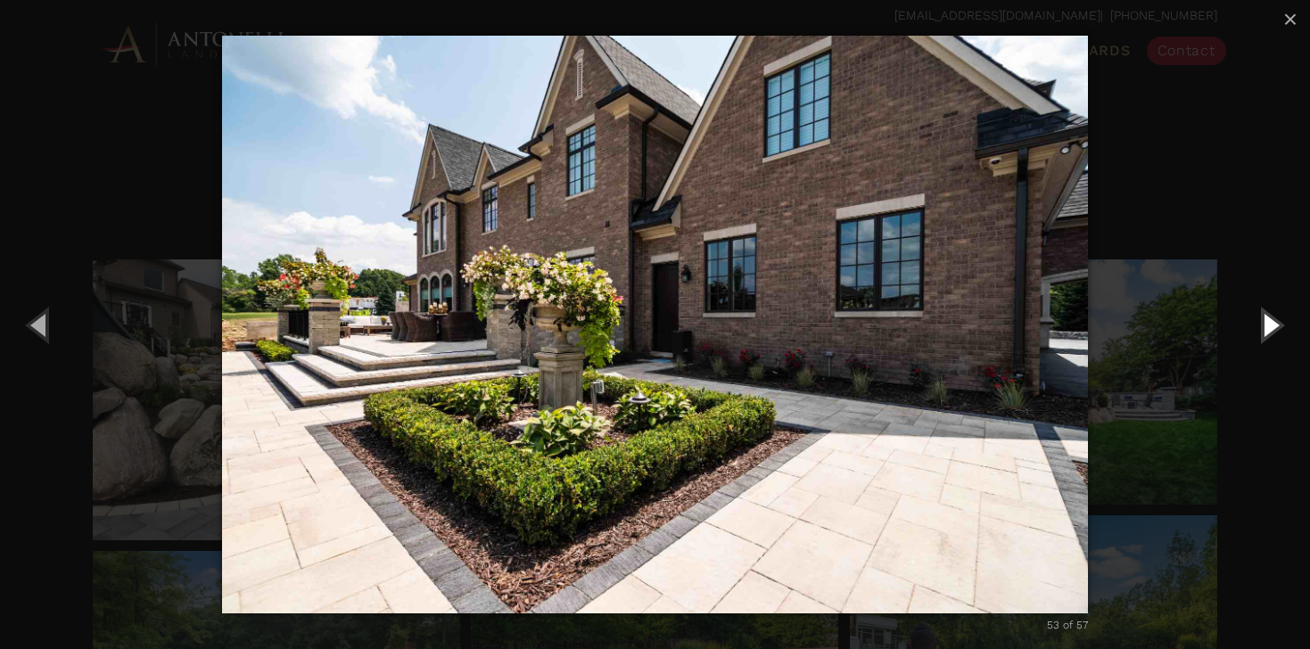
click at [1271, 329] on button "Next (Right arrow key)" at bounding box center [1269, 324] width 80 height 98
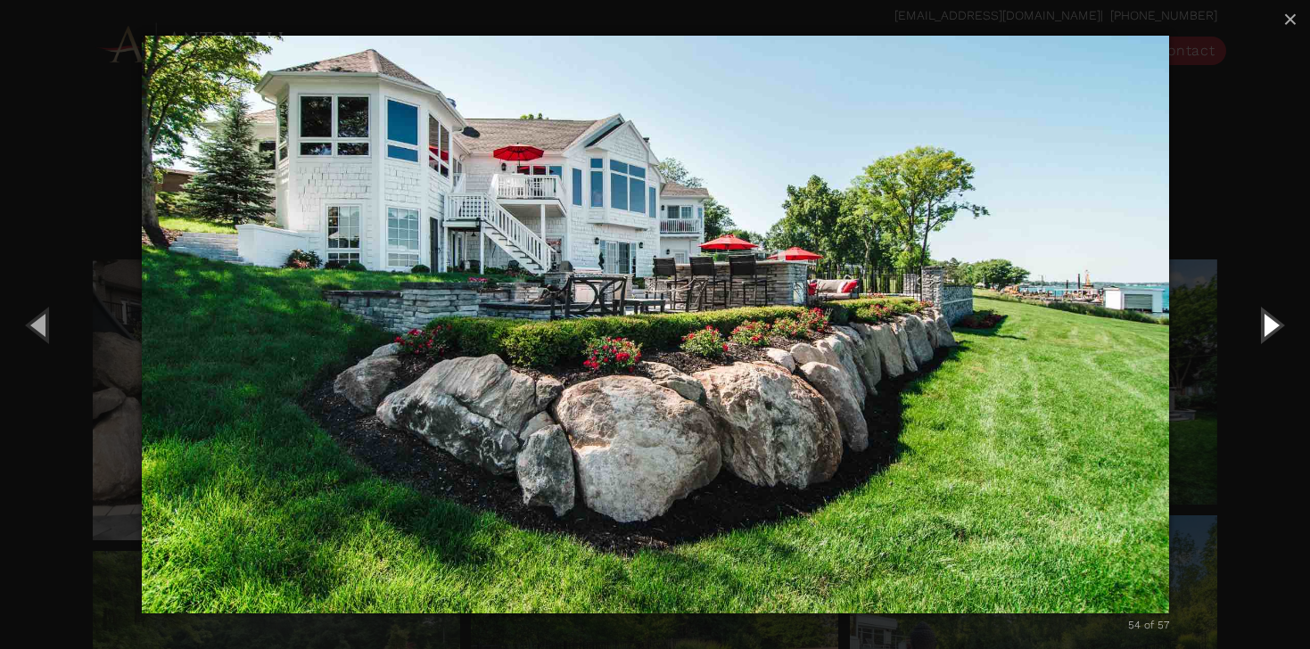
click at [1271, 328] on button "Next (Right arrow key)" at bounding box center [1269, 324] width 80 height 98
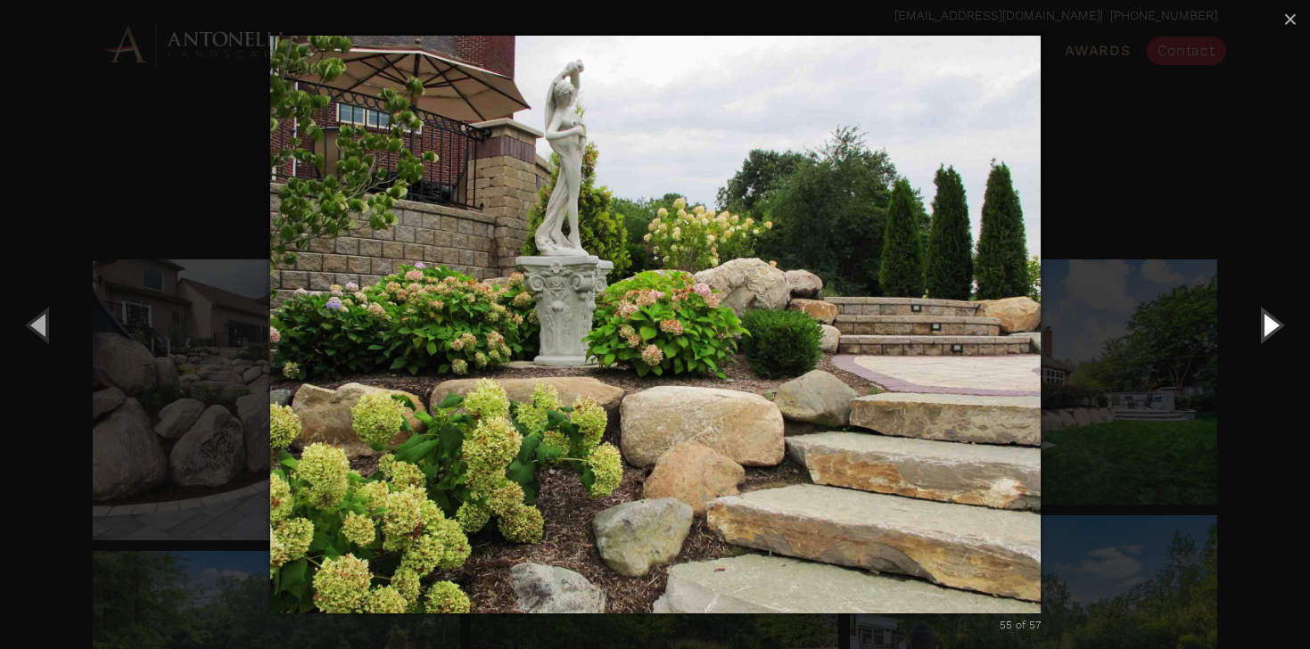
click at [1271, 329] on button "Next (Right arrow key)" at bounding box center [1269, 324] width 80 height 98
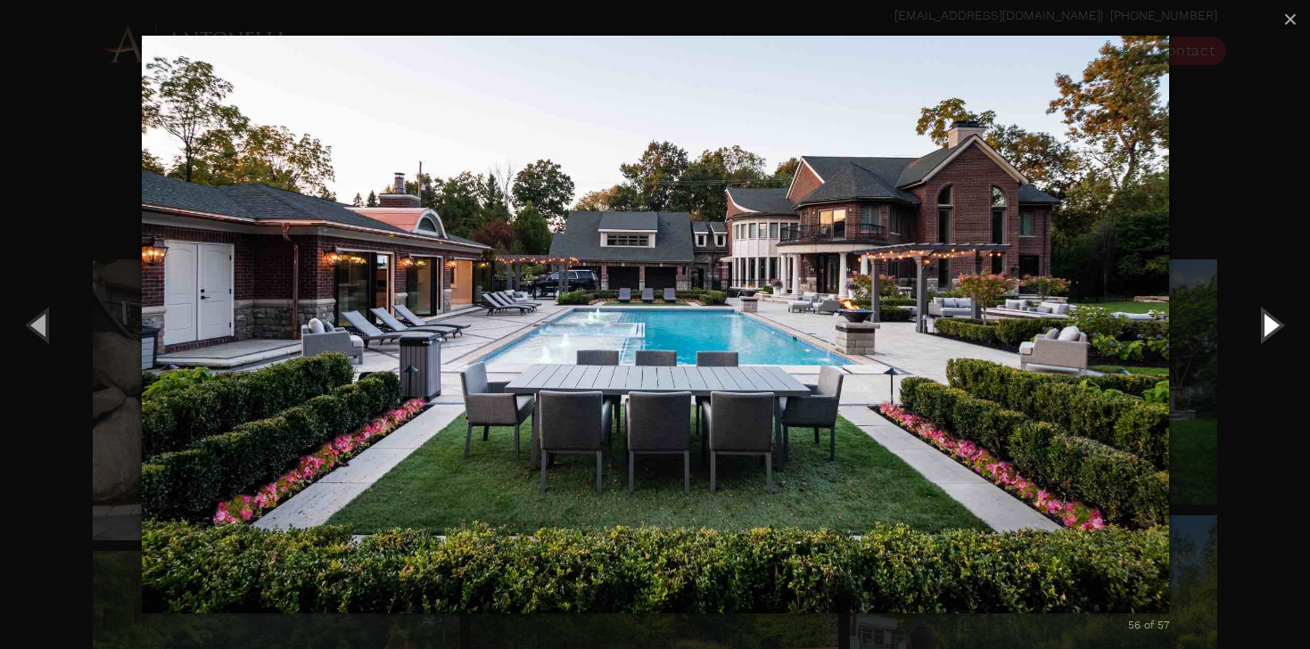
click at [1271, 327] on button "Next (Right arrow key)" at bounding box center [1269, 324] width 80 height 98
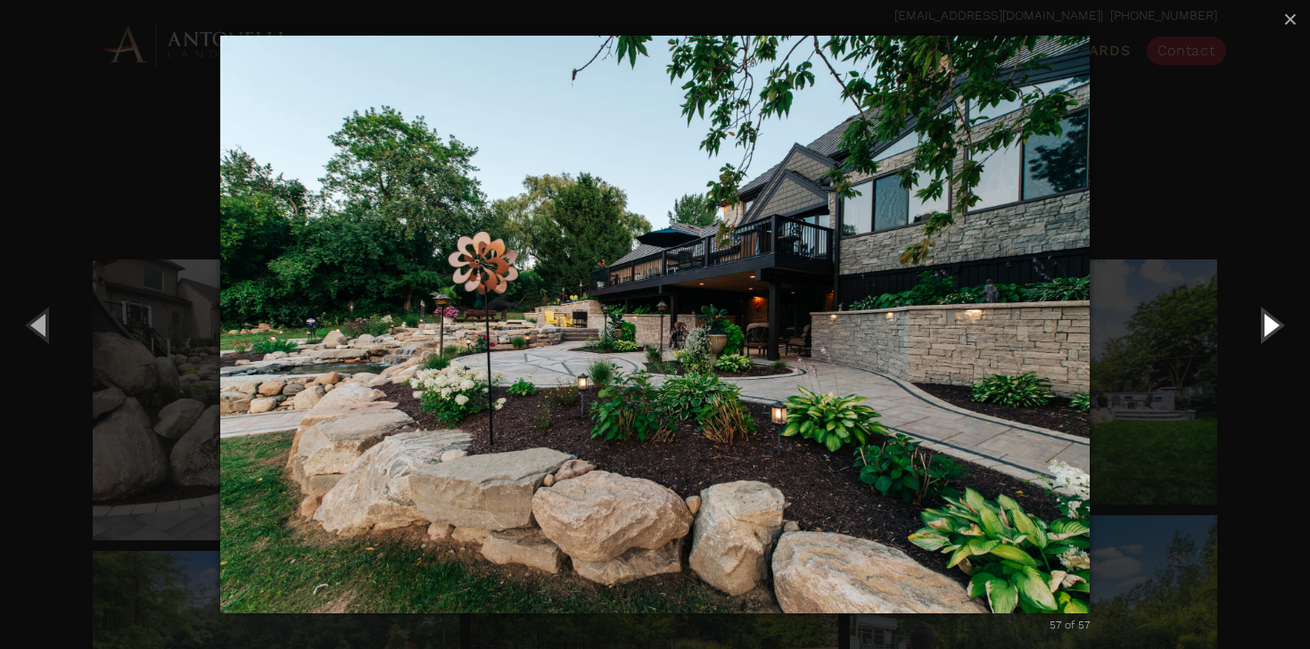
click at [1271, 325] on button "Next (Right arrow key)" at bounding box center [1269, 324] width 80 height 98
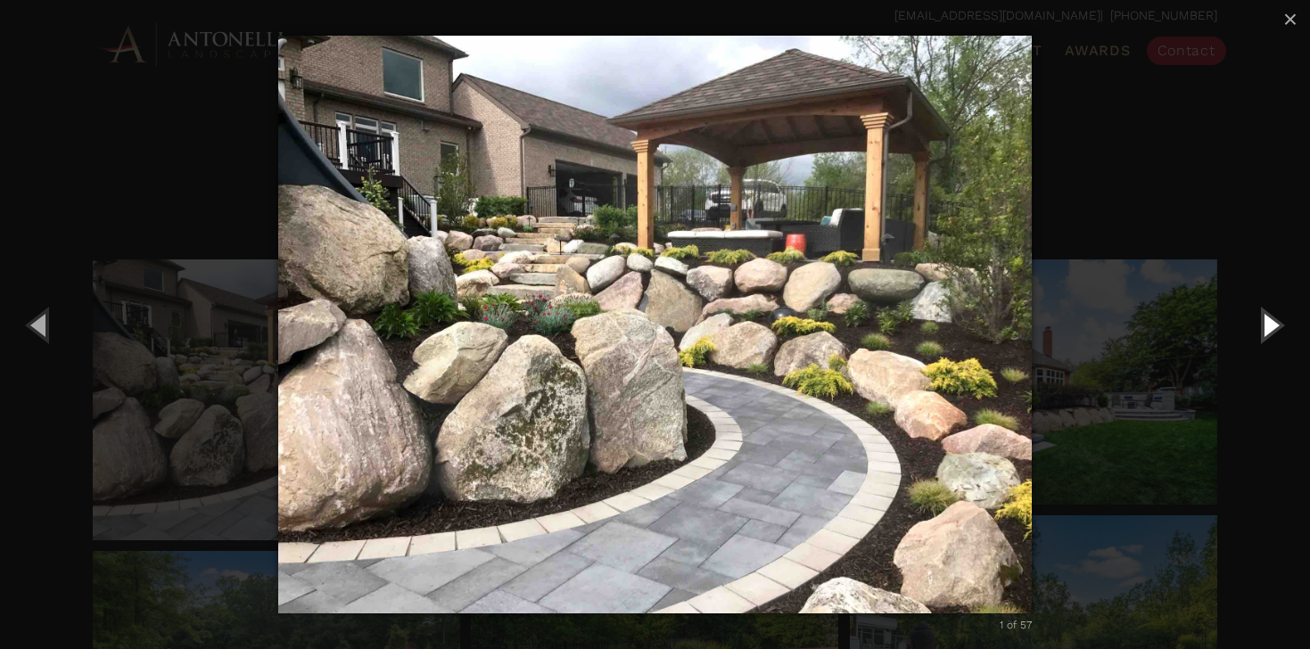
click at [1271, 325] on button "Next (Right arrow key)" at bounding box center [1269, 324] width 80 height 98
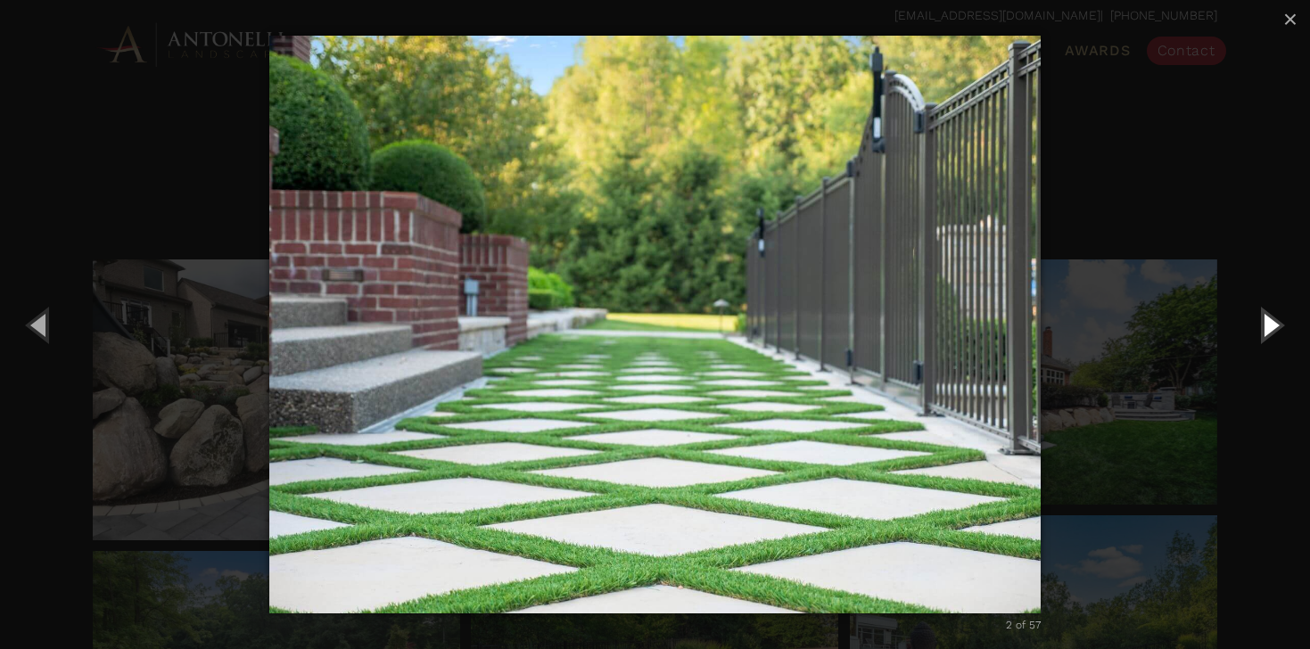
click at [1271, 325] on button "Next (Right arrow key)" at bounding box center [1269, 324] width 80 height 98
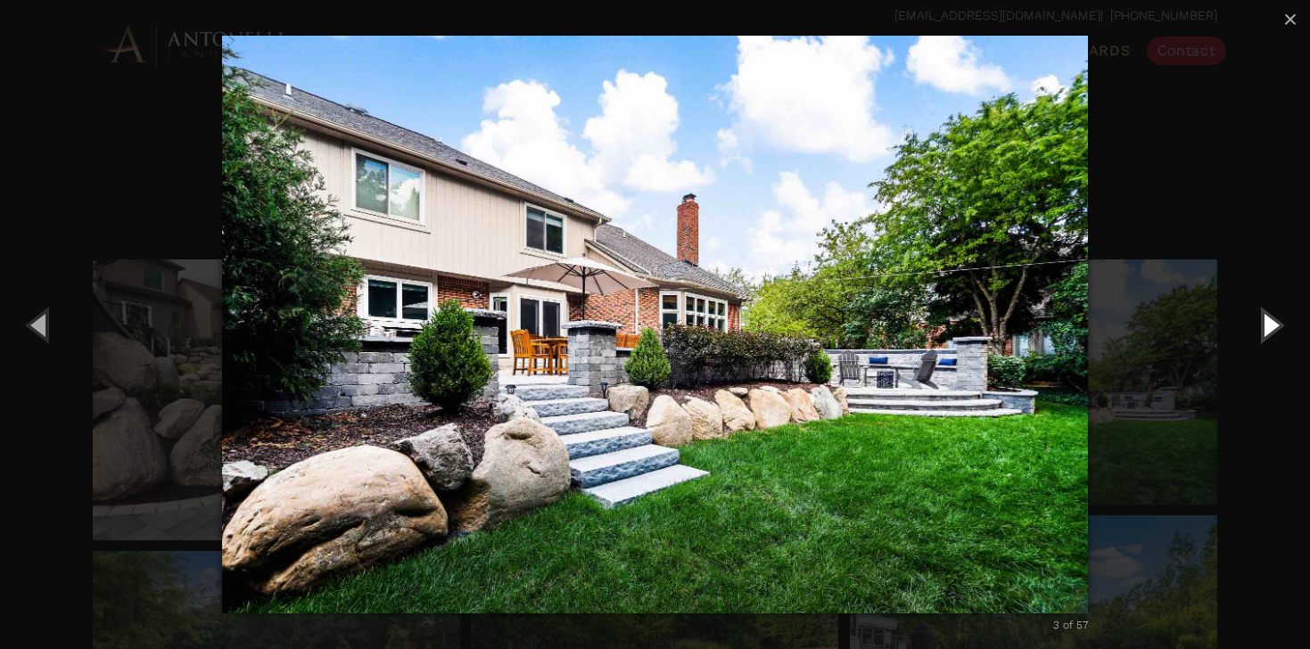
click at [1271, 325] on button "Next (Right arrow key)" at bounding box center [1269, 324] width 80 height 98
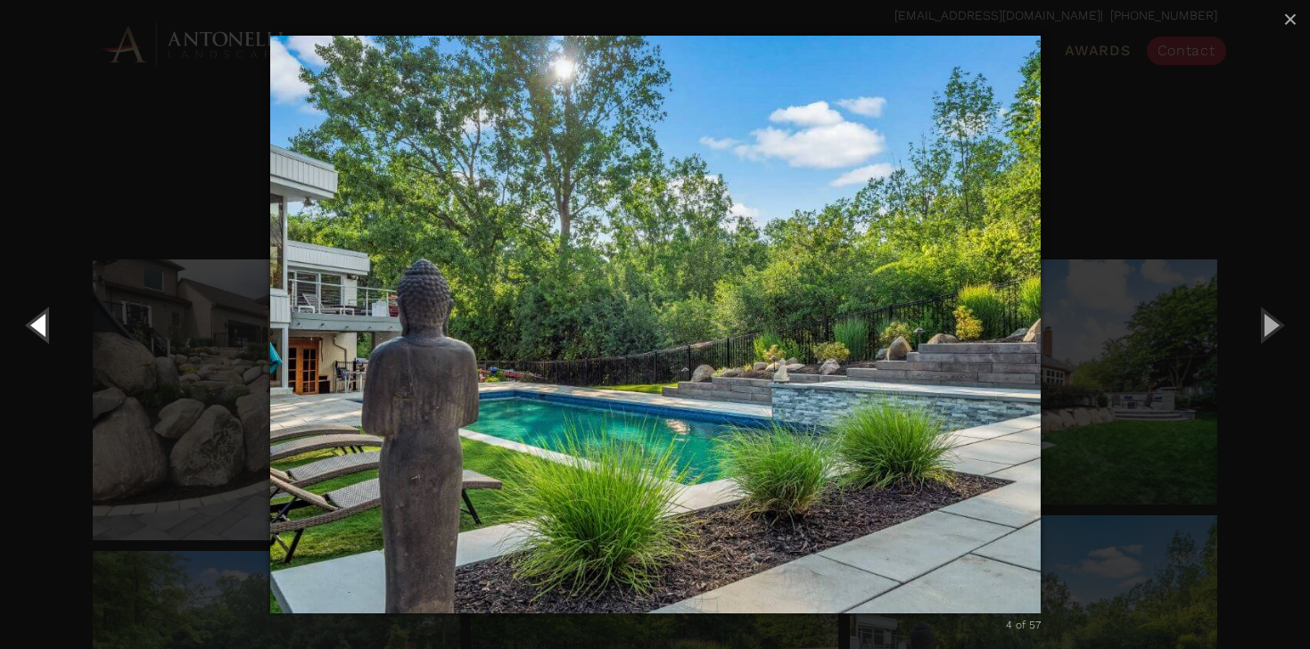
click at [43, 322] on button "Previous (Left arrow key)" at bounding box center [40, 324] width 80 height 98
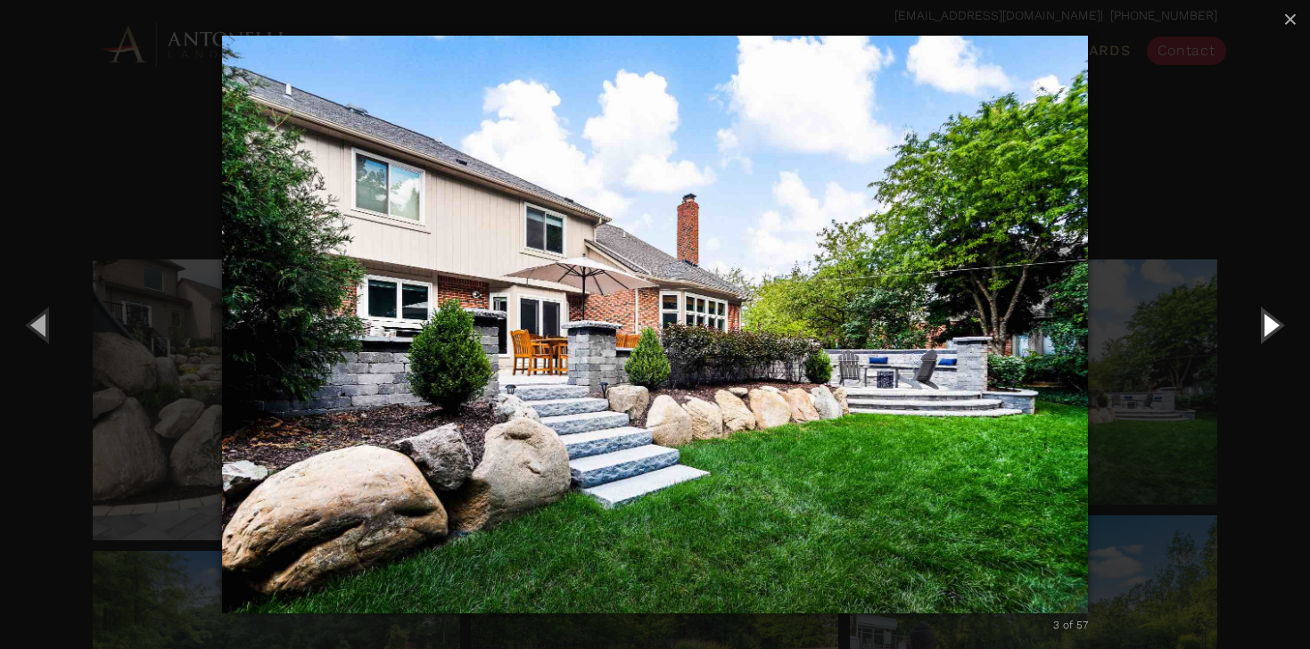
click at [1272, 329] on button "Next (Right arrow key)" at bounding box center [1269, 324] width 80 height 98
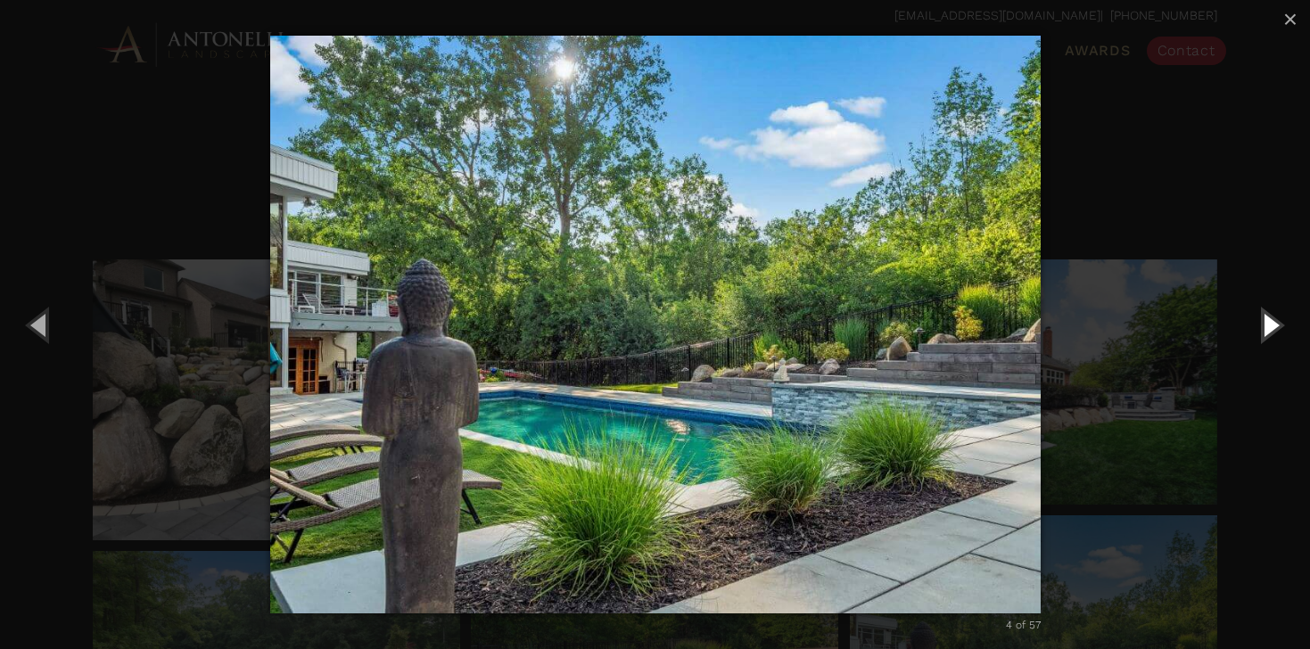
click at [1275, 322] on button "Next (Right arrow key)" at bounding box center [1269, 324] width 80 height 98
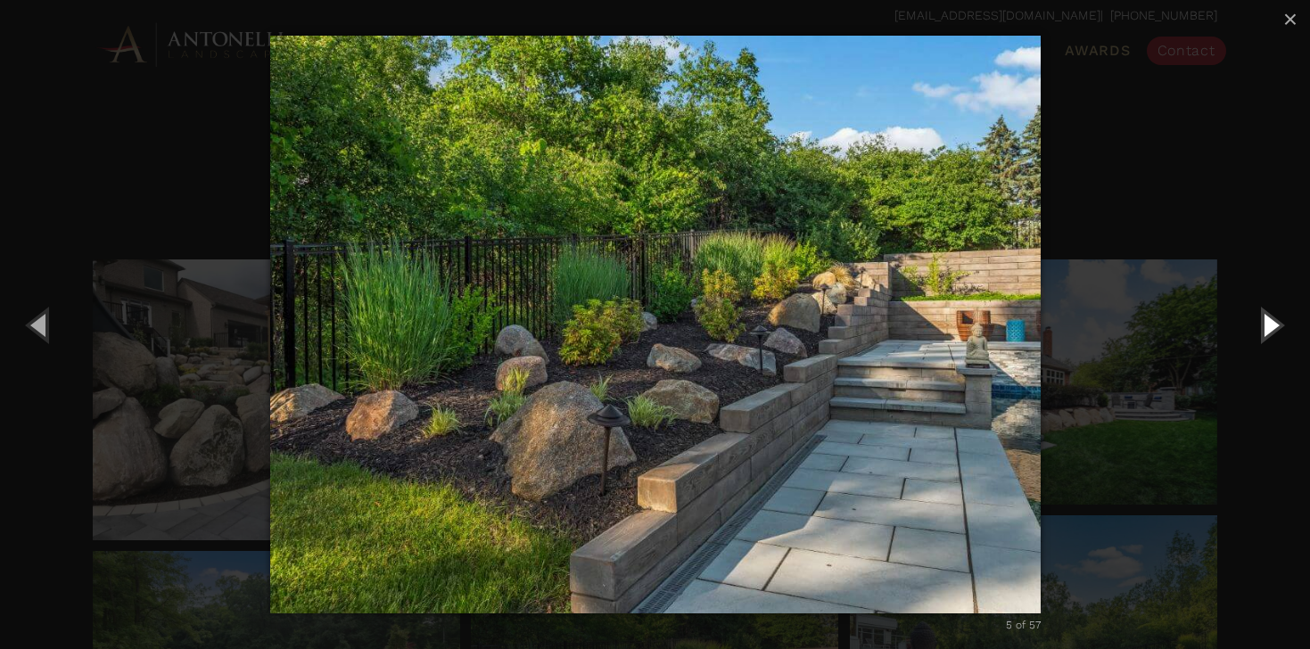
click at [1270, 327] on button "Next (Right arrow key)" at bounding box center [1269, 324] width 80 height 98
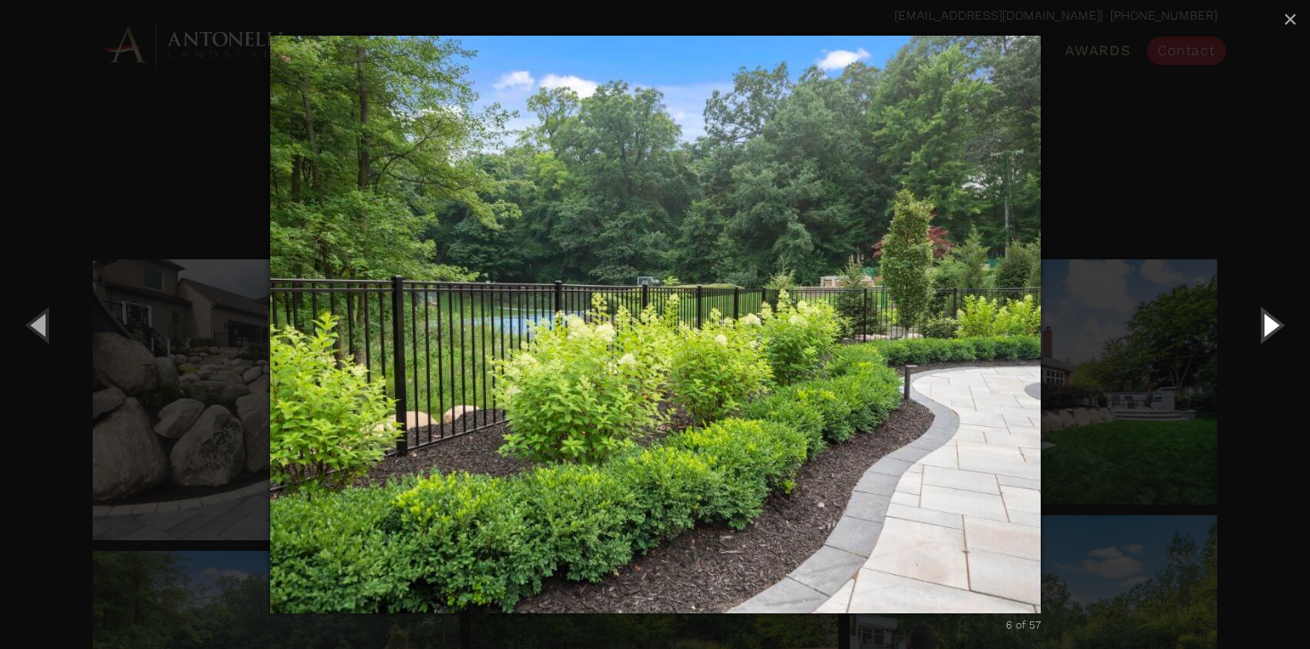
click at [1273, 324] on button "Next (Right arrow key)" at bounding box center [1269, 324] width 80 height 98
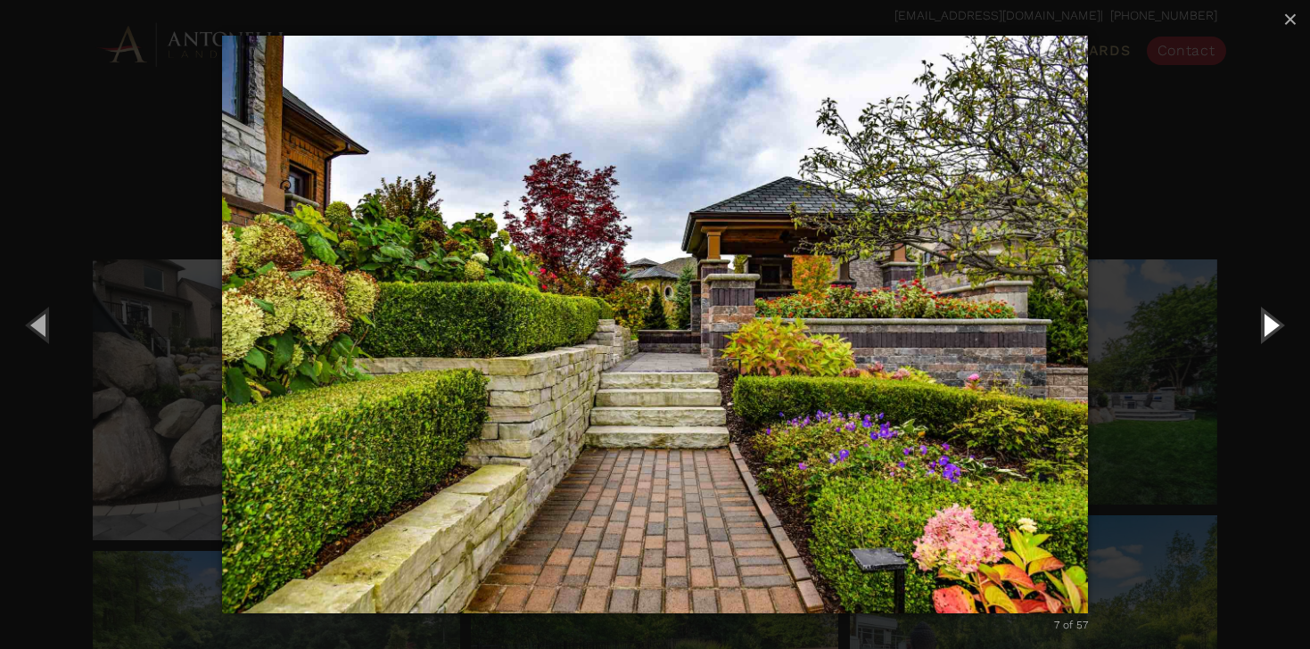
click at [1274, 325] on button "Next (Right arrow key)" at bounding box center [1269, 324] width 80 height 98
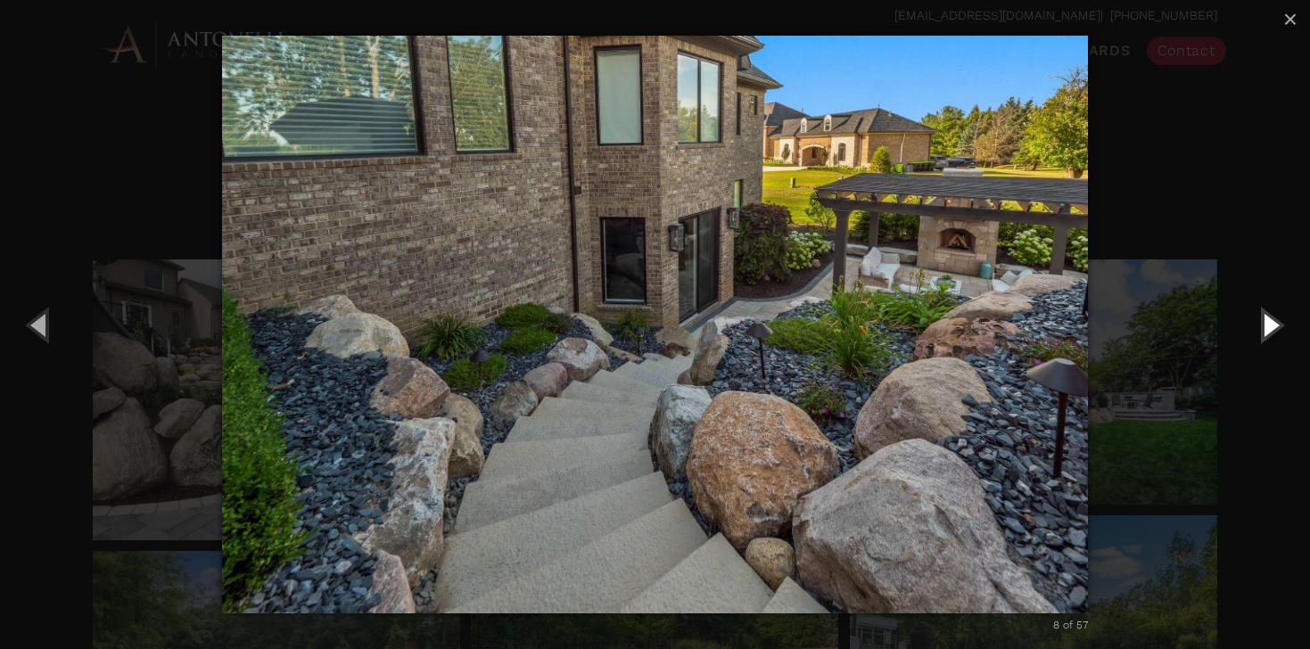
click at [1274, 325] on button "Next (Right arrow key)" at bounding box center [1269, 324] width 80 height 98
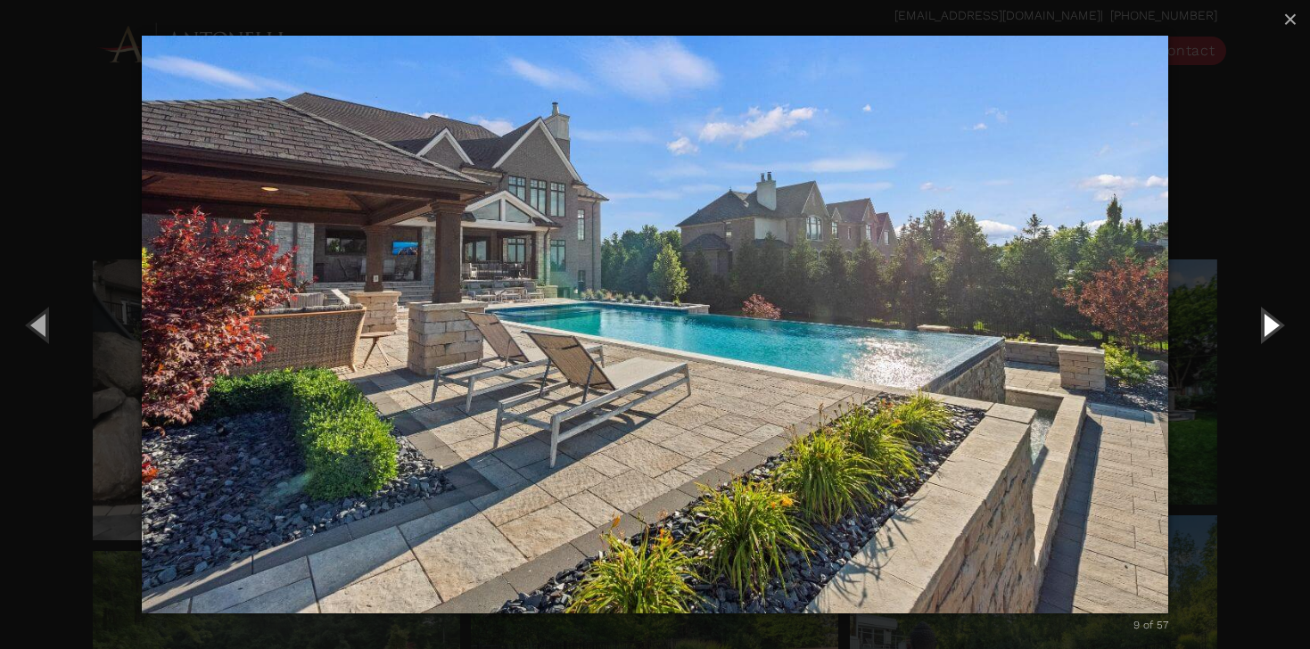
click at [1274, 325] on button "Next (Right arrow key)" at bounding box center [1269, 324] width 80 height 98
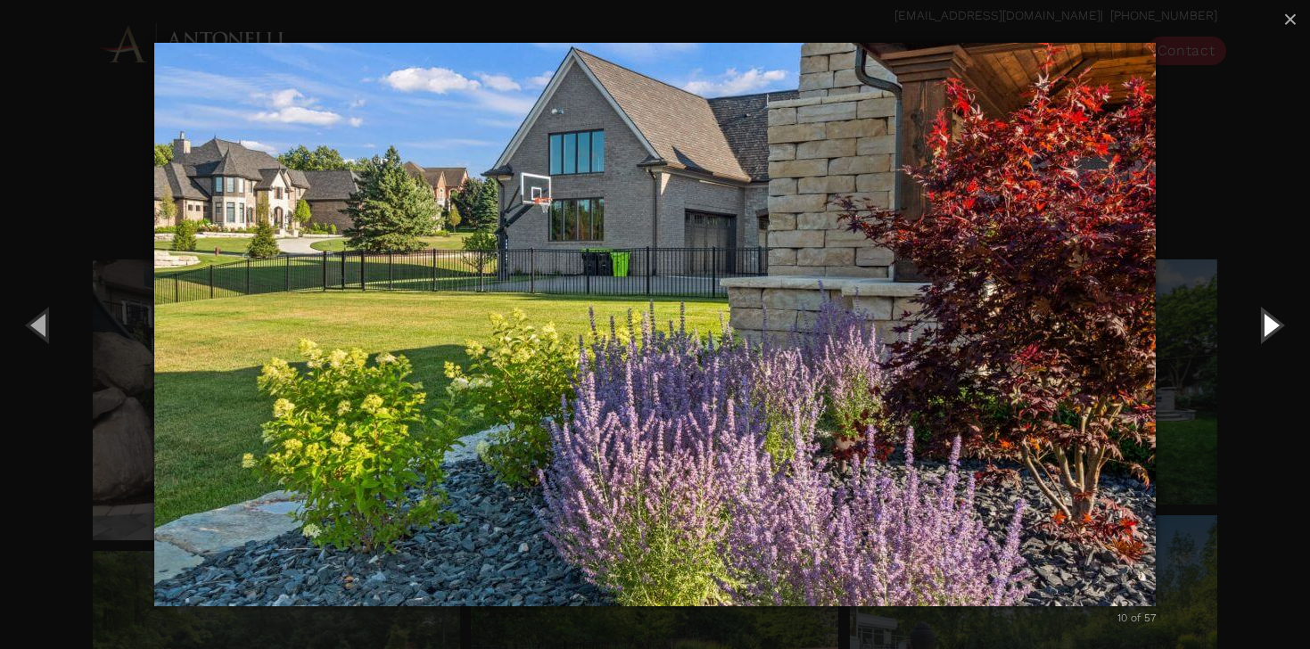
click at [1274, 325] on button "Next (Right arrow key)" at bounding box center [1269, 324] width 80 height 98
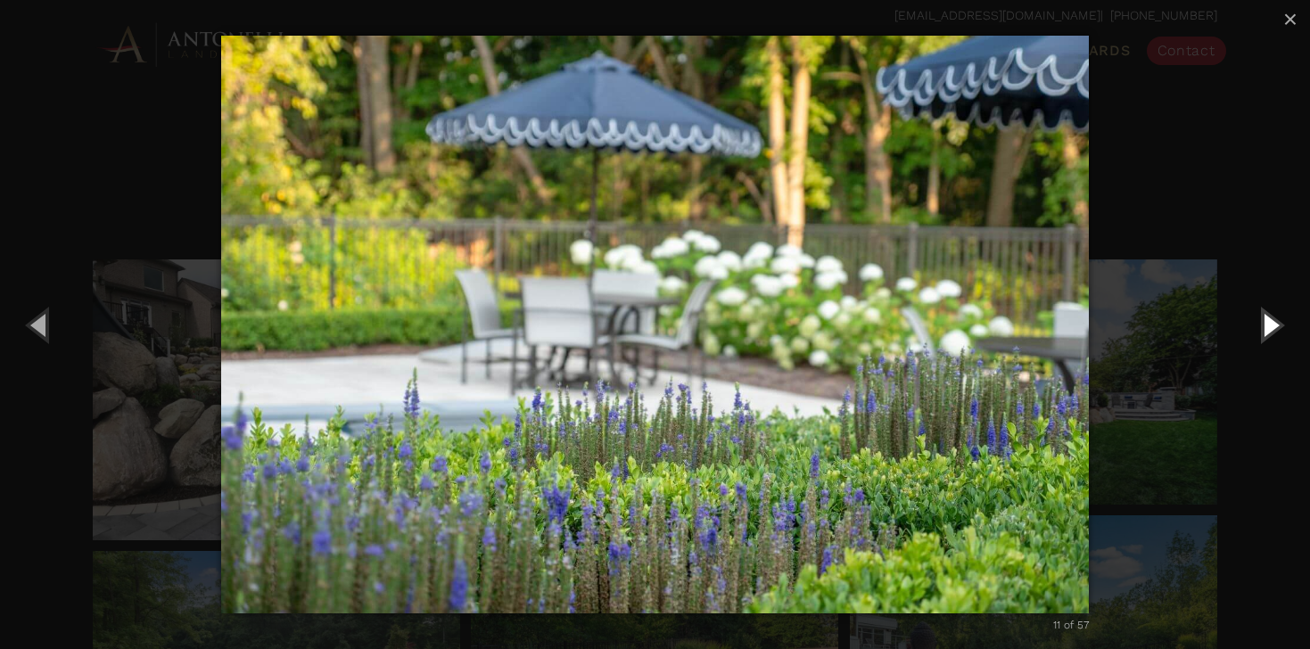
click at [1274, 325] on button "Next (Right arrow key)" at bounding box center [1269, 324] width 80 height 98
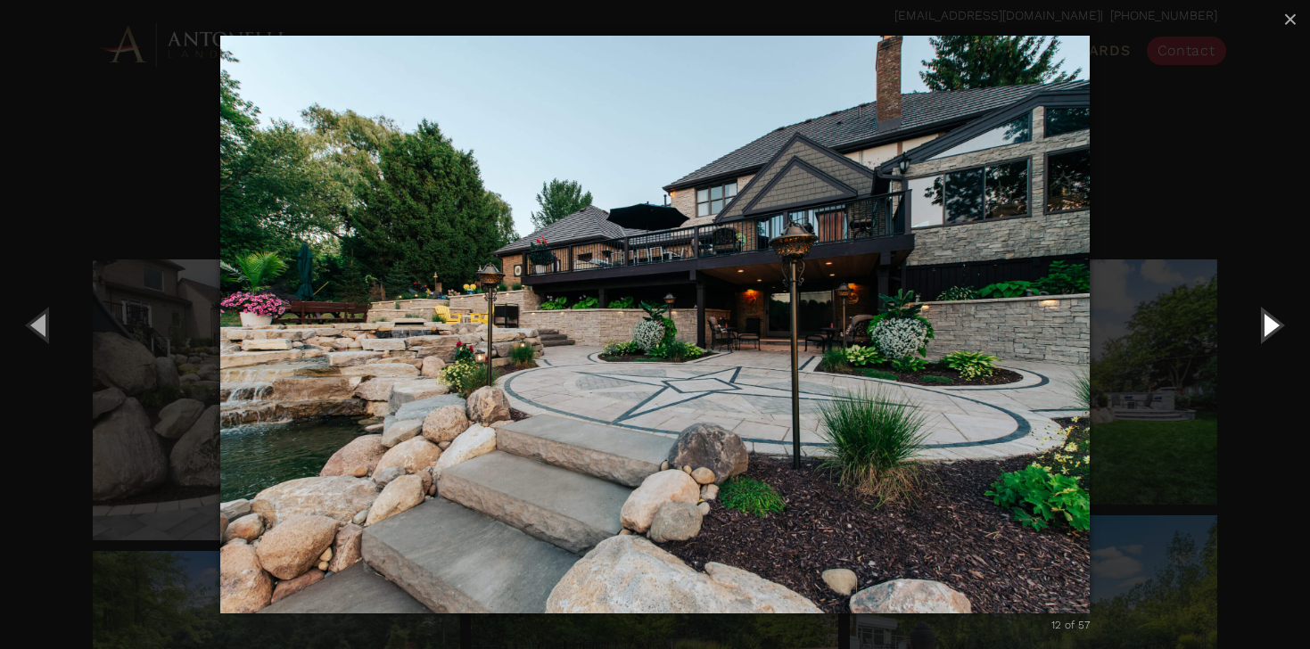
click at [1270, 324] on button "Next (Right arrow key)" at bounding box center [1269, 324] width 80 height 98
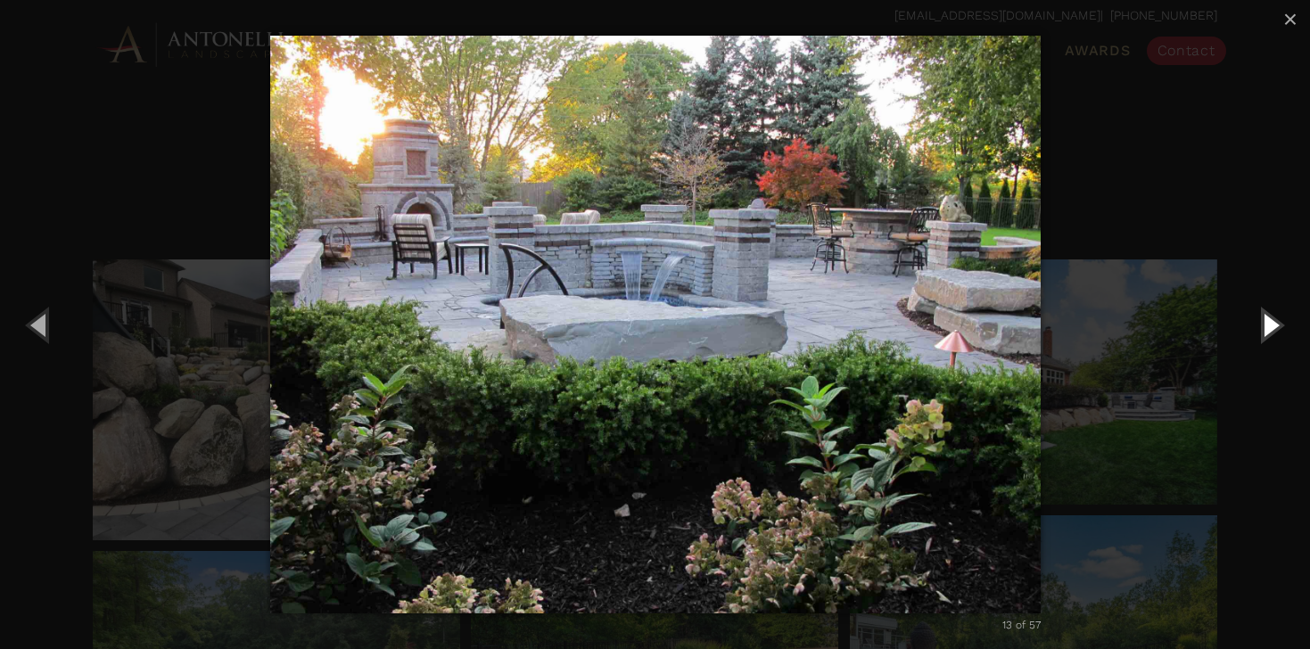
click at [1270, 324] on button "Next (Right arrow key)" at bounding box center [1269, 324] width 80 height 98
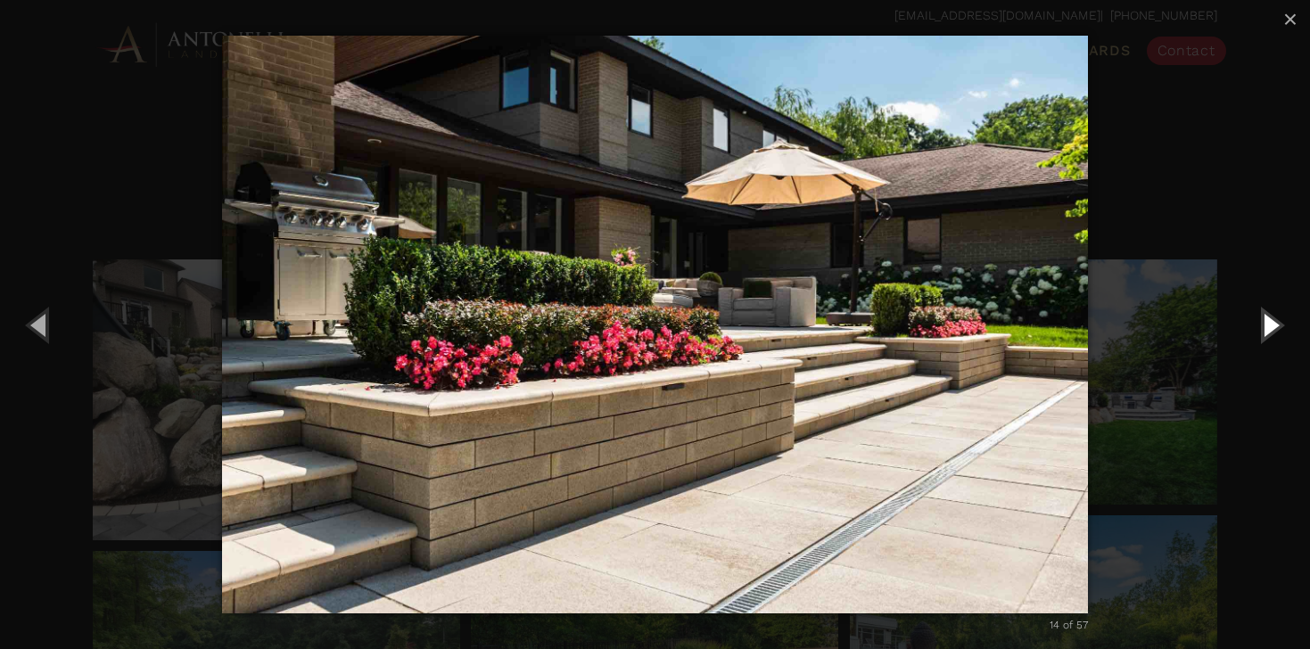
click at [1270, 325] on button "Next (Right arrow key)" at bounding box center [1269, 324] width 80 height 98
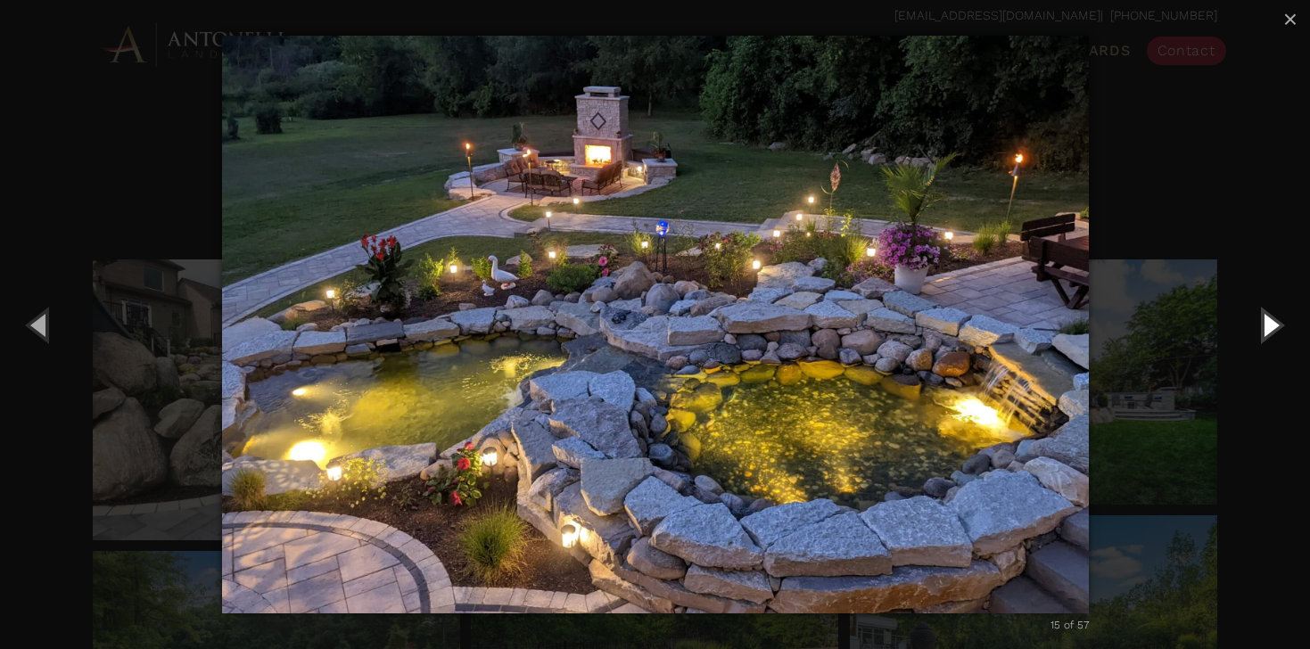
click at [1271, 325] on button "Next (Right arrow key)" at bounding box center [1269, 324] width 80 height 98
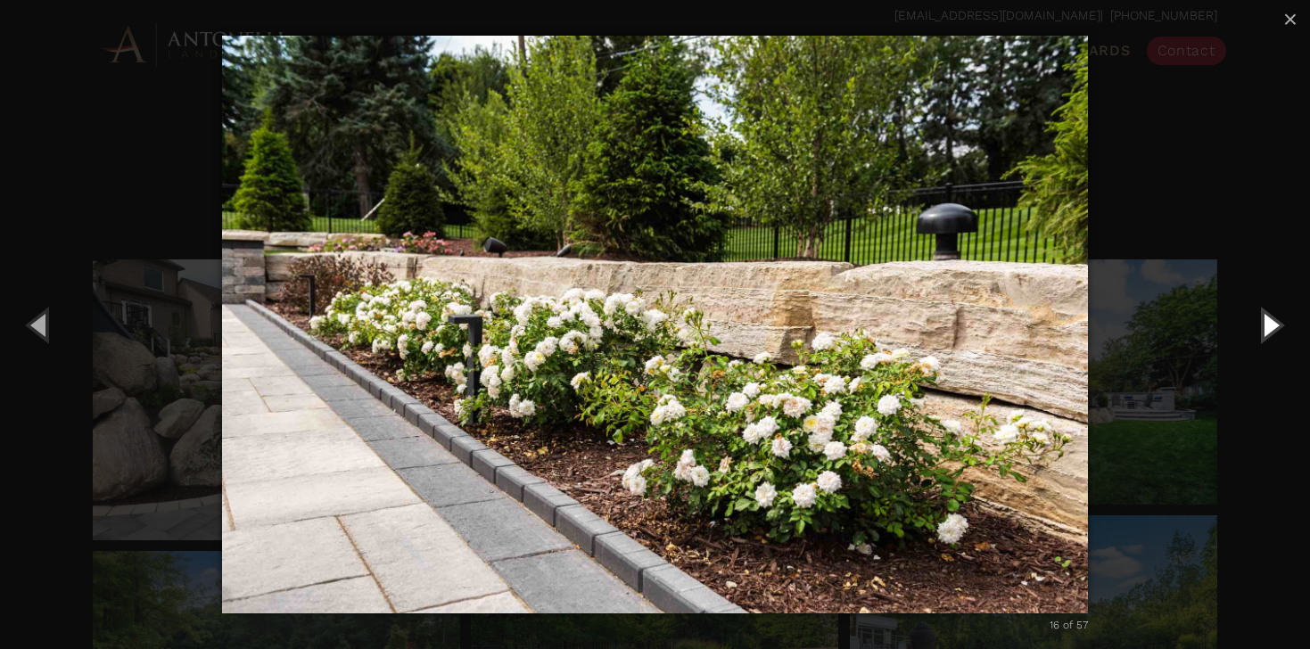
click at [1271, 325] on button "Next (Right arrow key)" at bounding box center [1269, 324] width 80 height 98
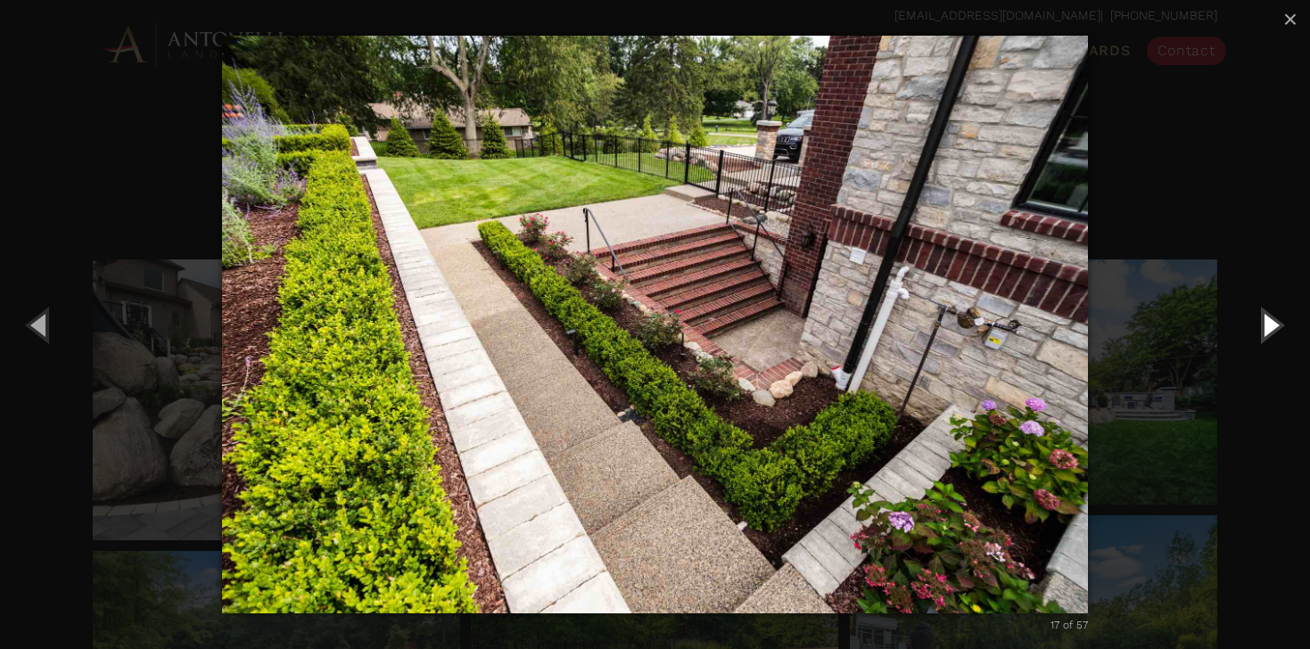
click at [1277, 324] on button "Next (Right arrow key)" at bounding box center [1269, 324] width 80 height 98
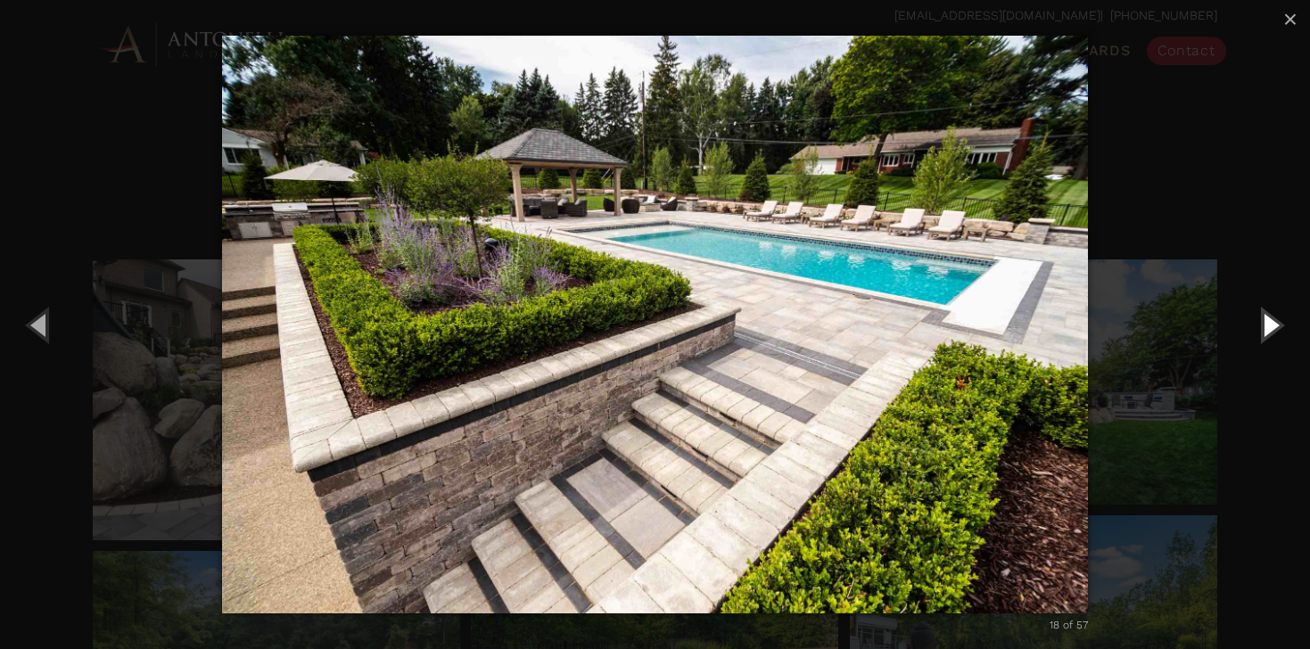
click at [1272, 324] on button "Next (Right arrow key)" at bounding box center [1269, 324] width 80 height 98
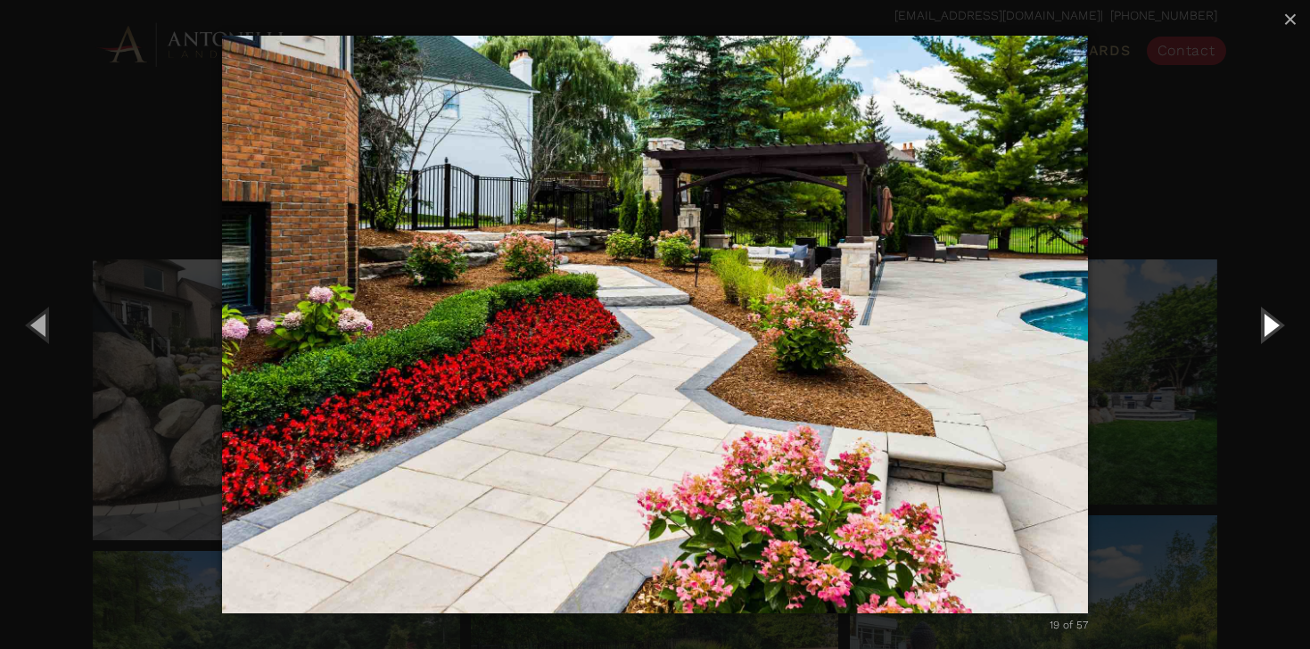
click at [1272, 324] on button "Next (Right arrow key)" at bounding box center [1269, 324] width 80 height 98
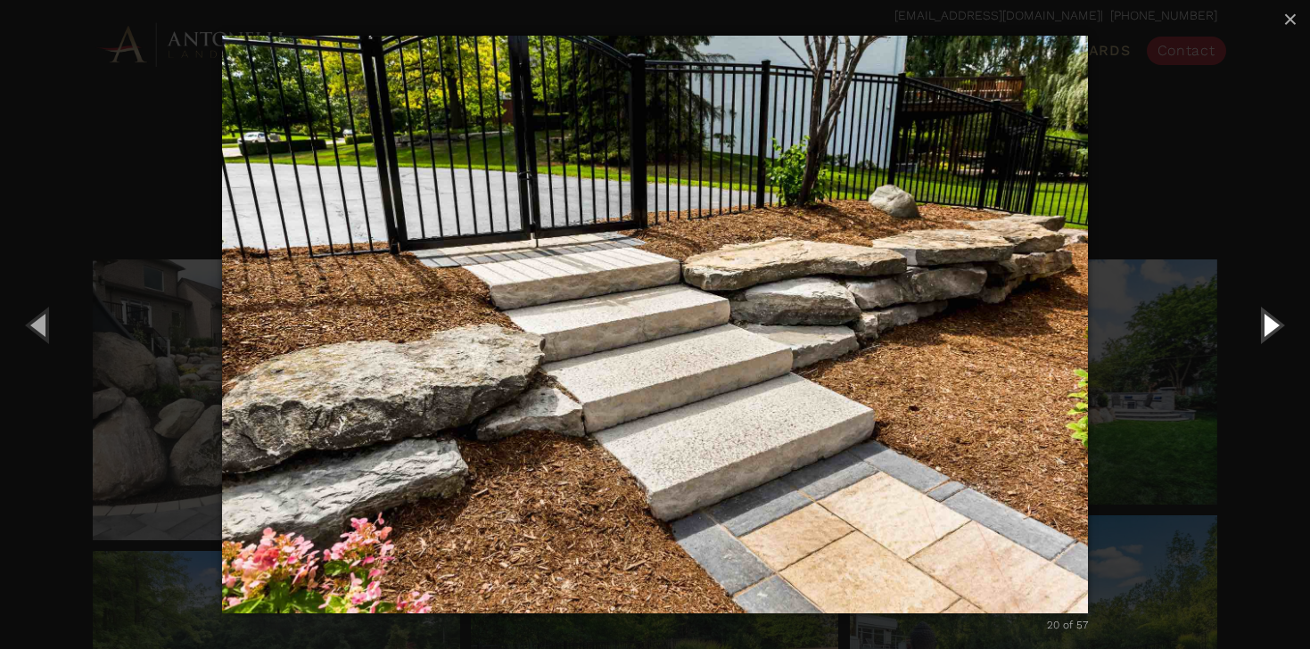
click at [1272, 324] on button "Next (Right arrow key)" at bounding box center [1269, 324] width 80 height 98
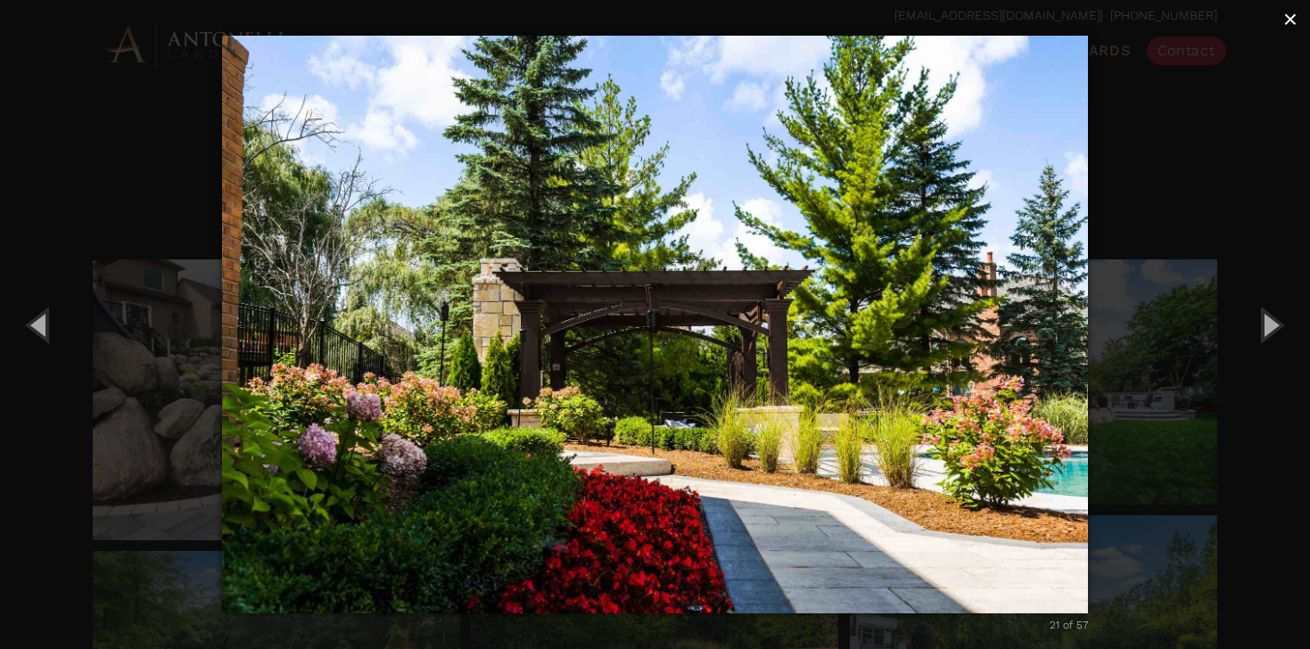
click at [1293, 22] on span "×" at bounding box center [1290, 19] width 14 height 28
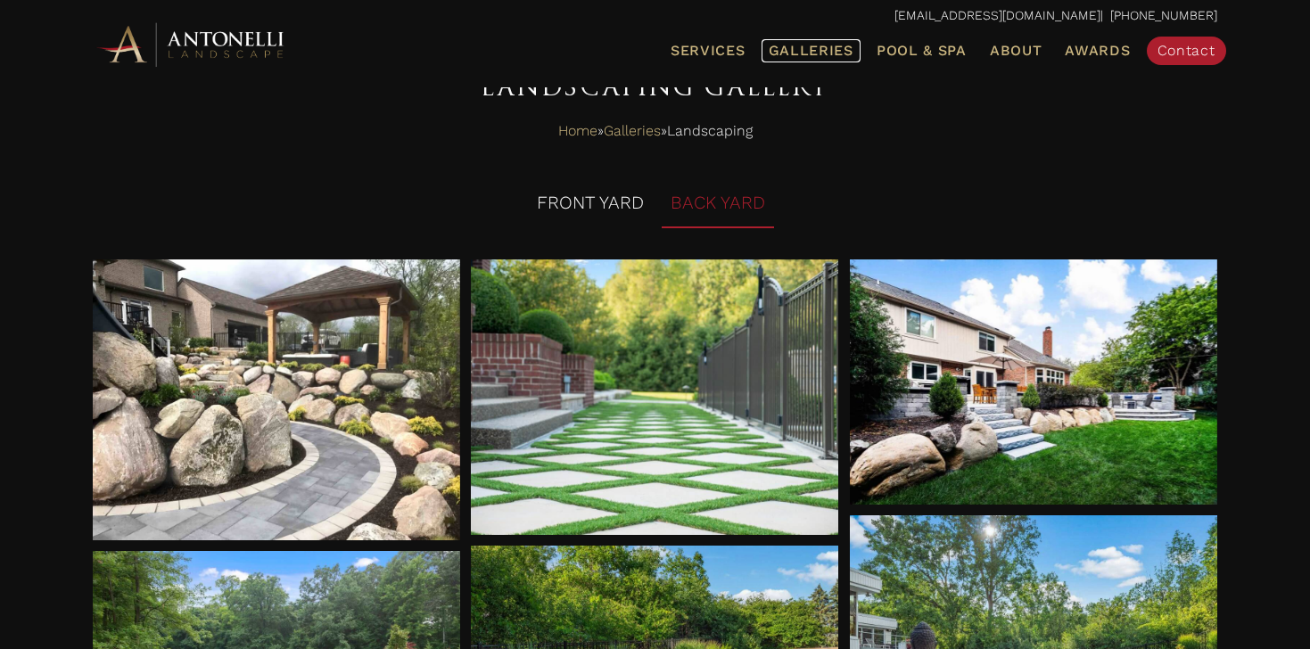
click at [818, 53] on span "Galleries" at bounding box center [811, 50] width 85 height 17
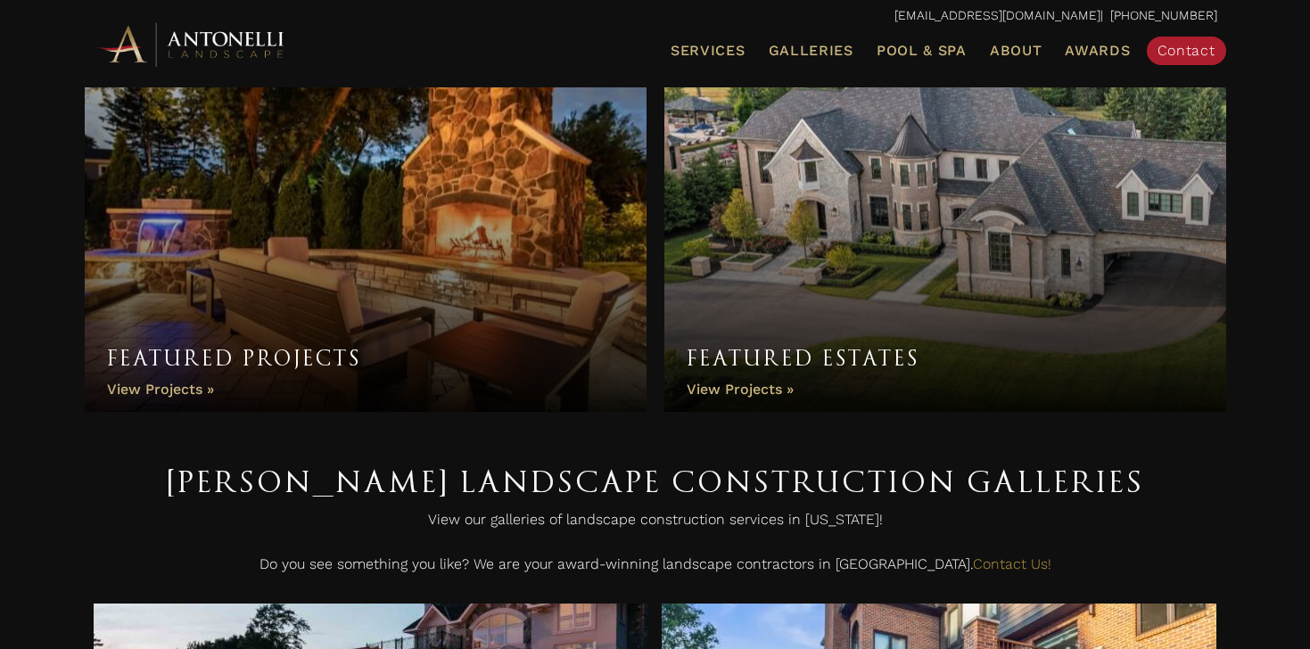
scroll to position [68, 0]
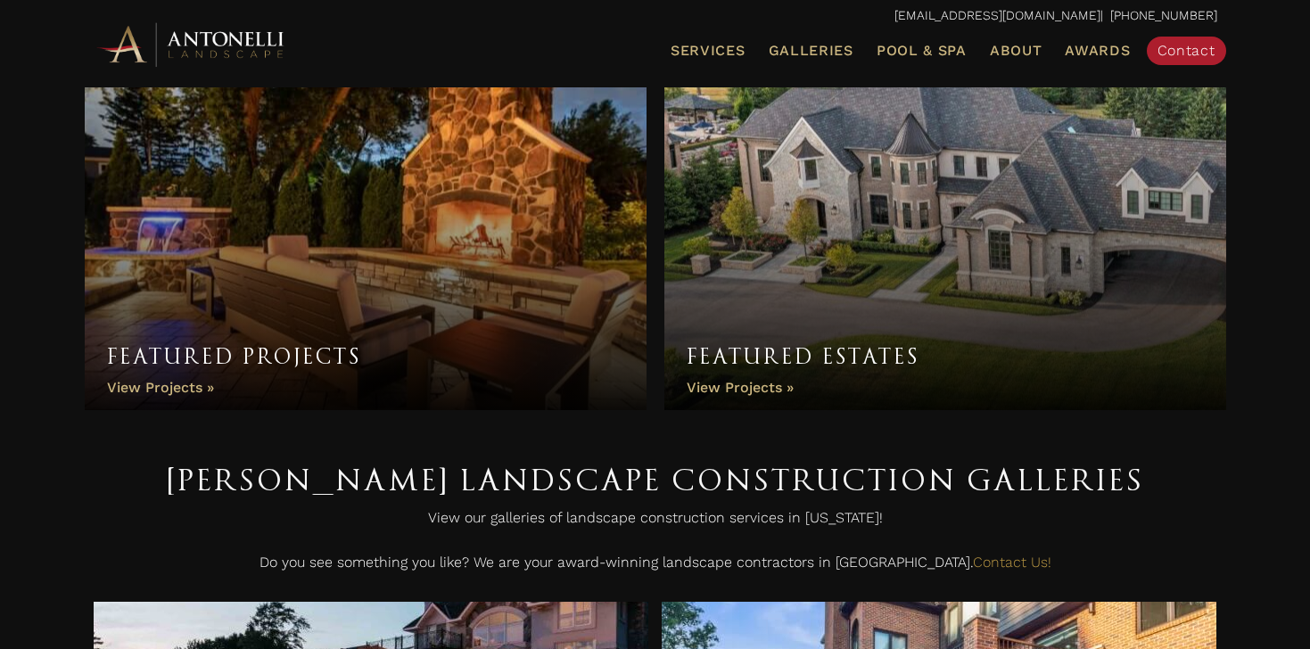
click at [759, 394] on link "Featured Estates" at bounding box center [945, 223] width 562 height 374
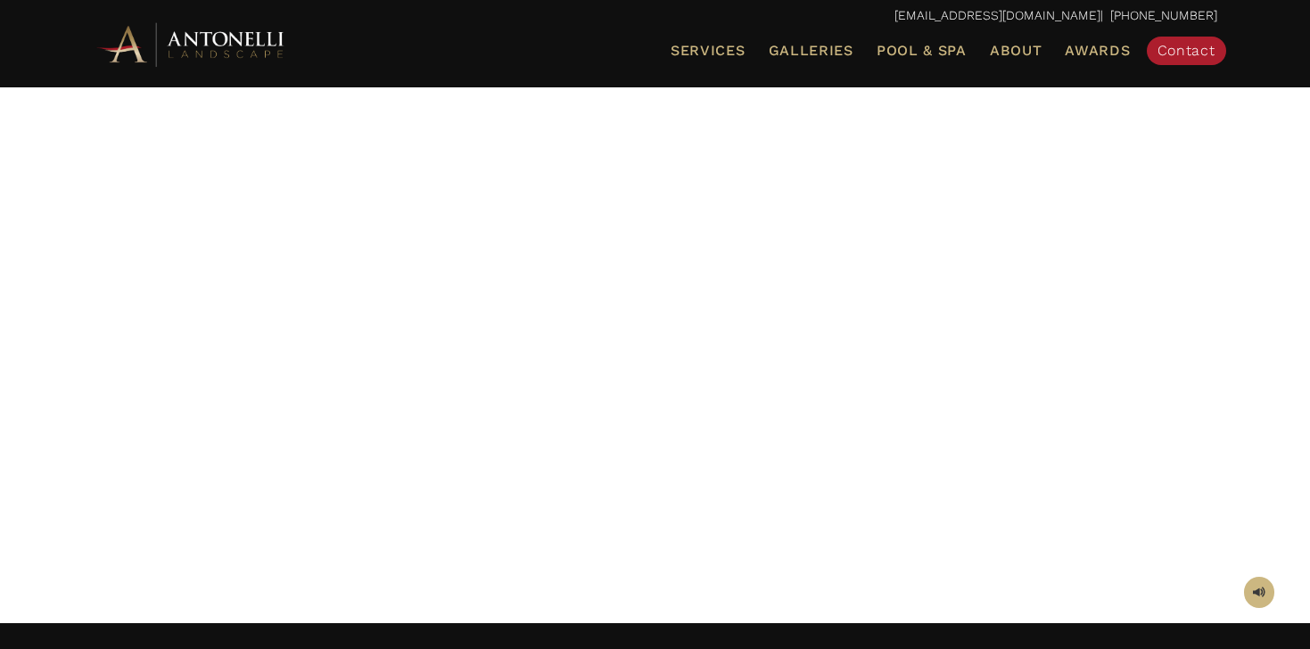
scroll to position [117, 0]
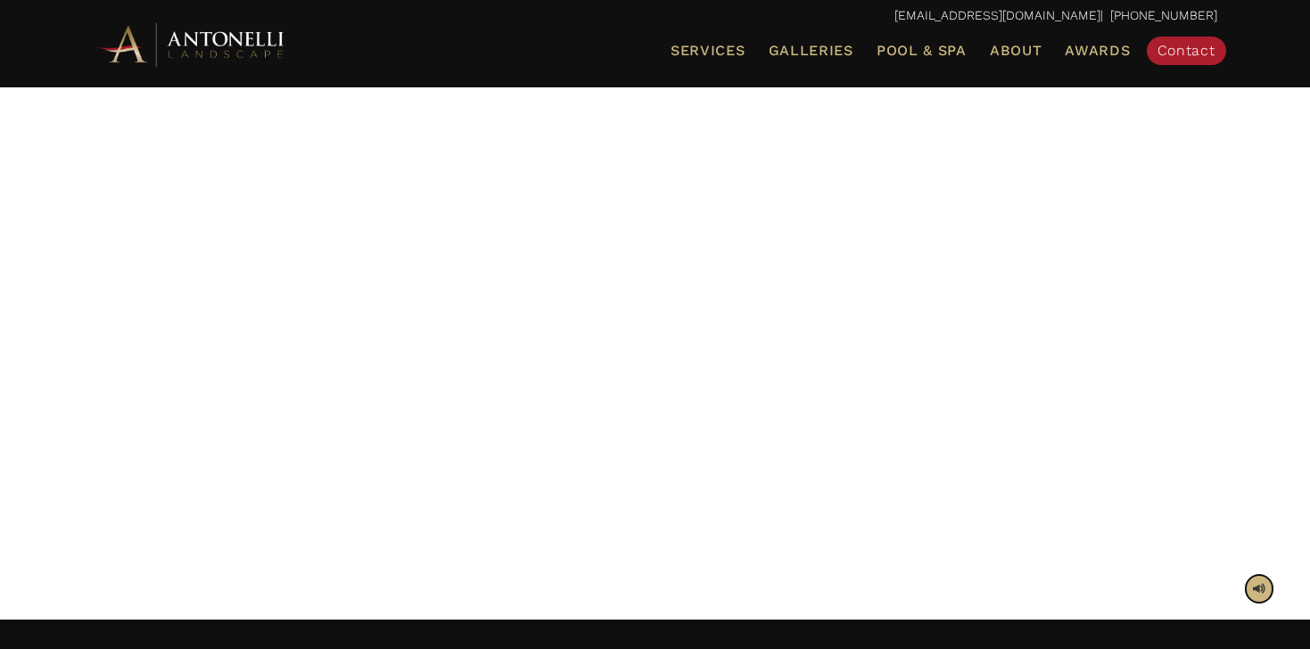
click at [1259, 590] on span at bounding box center [1259, 588] width 12 height 17
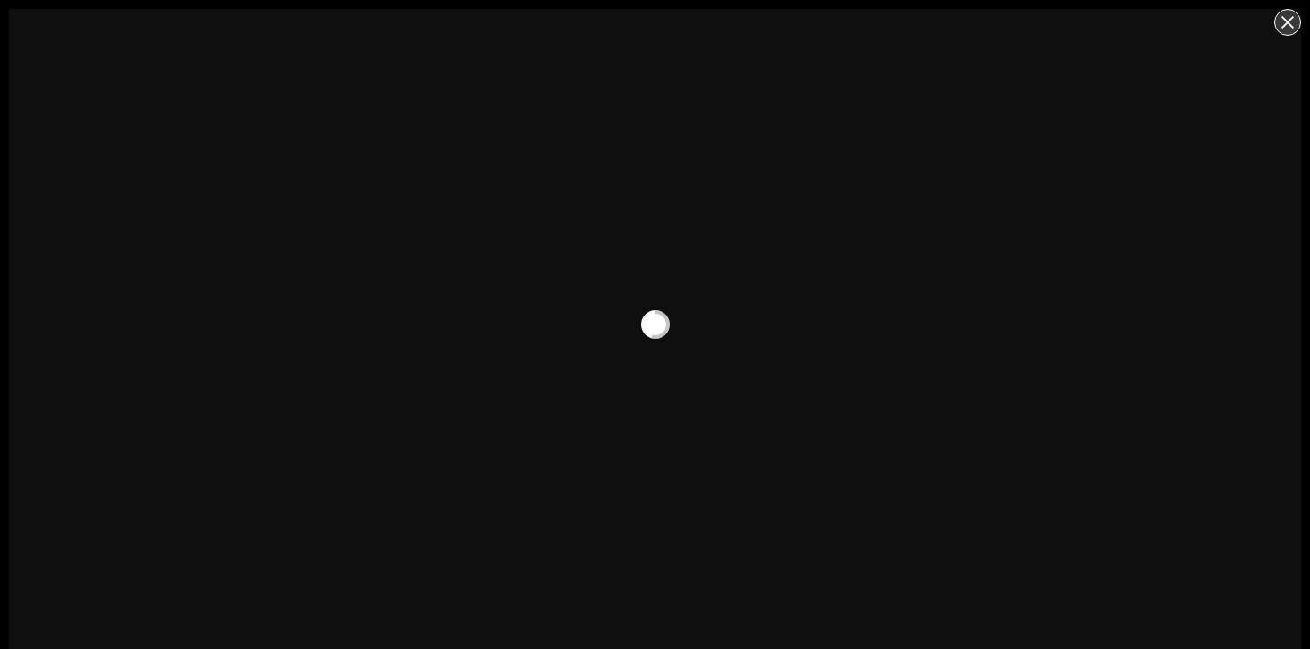
scroll to position [9, 0]
